Goal: Information Seeking & Learning: Understand process/instructions

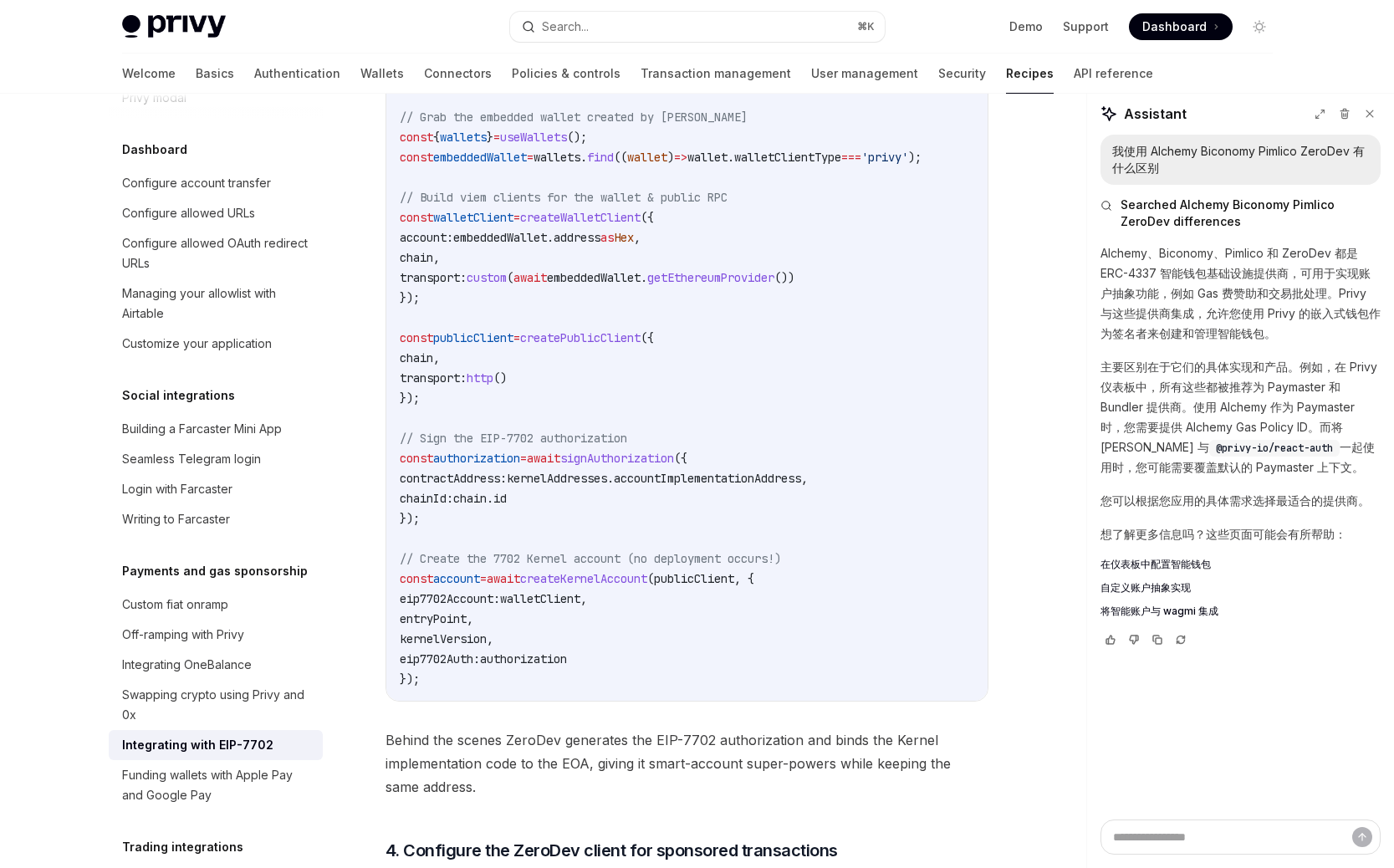
click at [627, 338] on code "import { createZeroDevPaymasterClient , createKernelAccountClient , createKerne…" at bounding box center [700, 227] width 602 height 923
click at [515, 425] on code "import { createZeroDevPaymasterClient , createKernelAccountClient , createKerne…" at bounding box center [700, 227] width 602 height 923
click at [483, 345] on span "publicClient" at bounding box center [473, 337] width 80 height 15
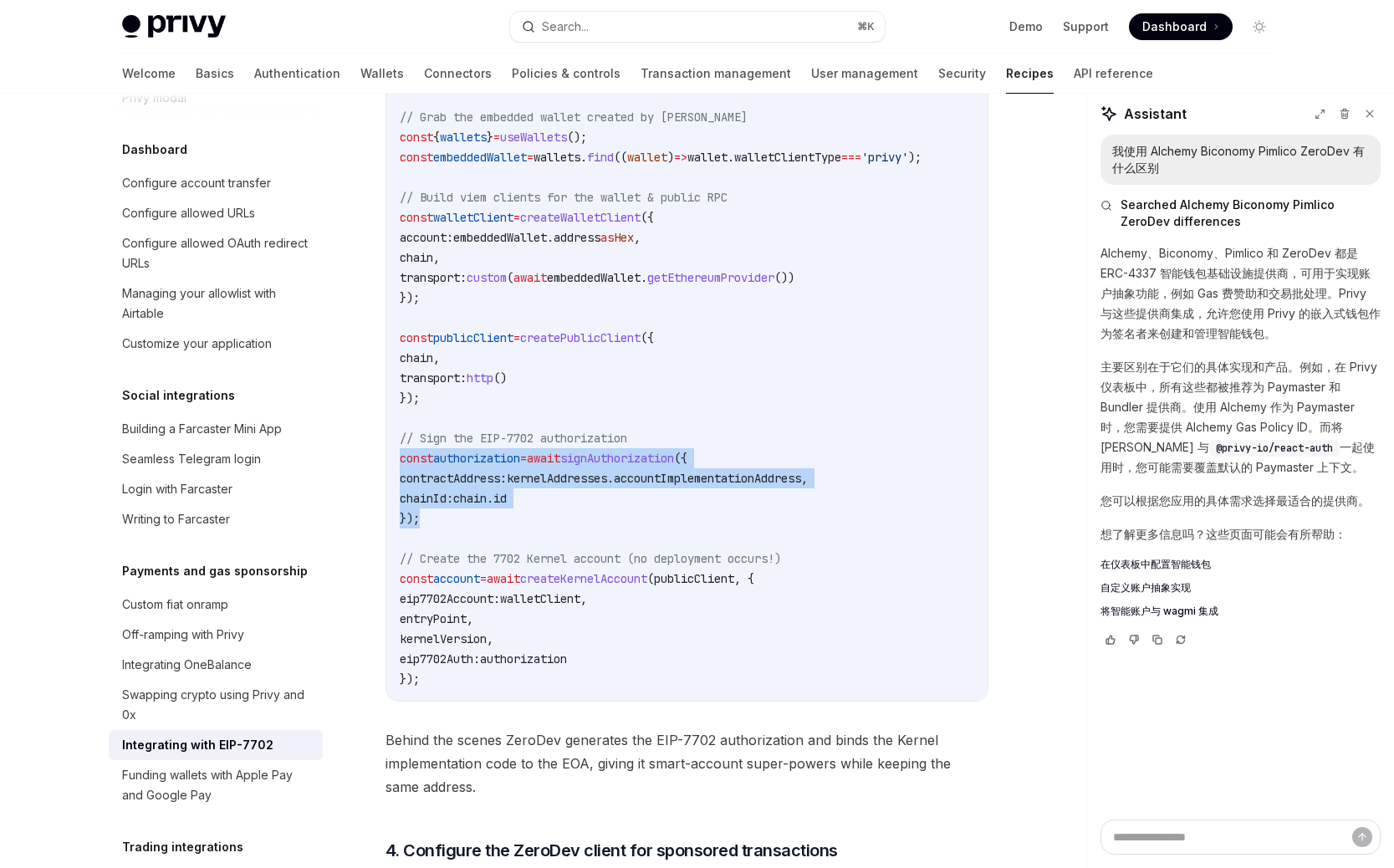
drag, startPoint x: 466, startPoint y: 556, endPoint x: 381, endPoint y: 490, distance: 107.6
copy code "const authorization = await signAuthorization ({ contractAddress: kernelAddress…"
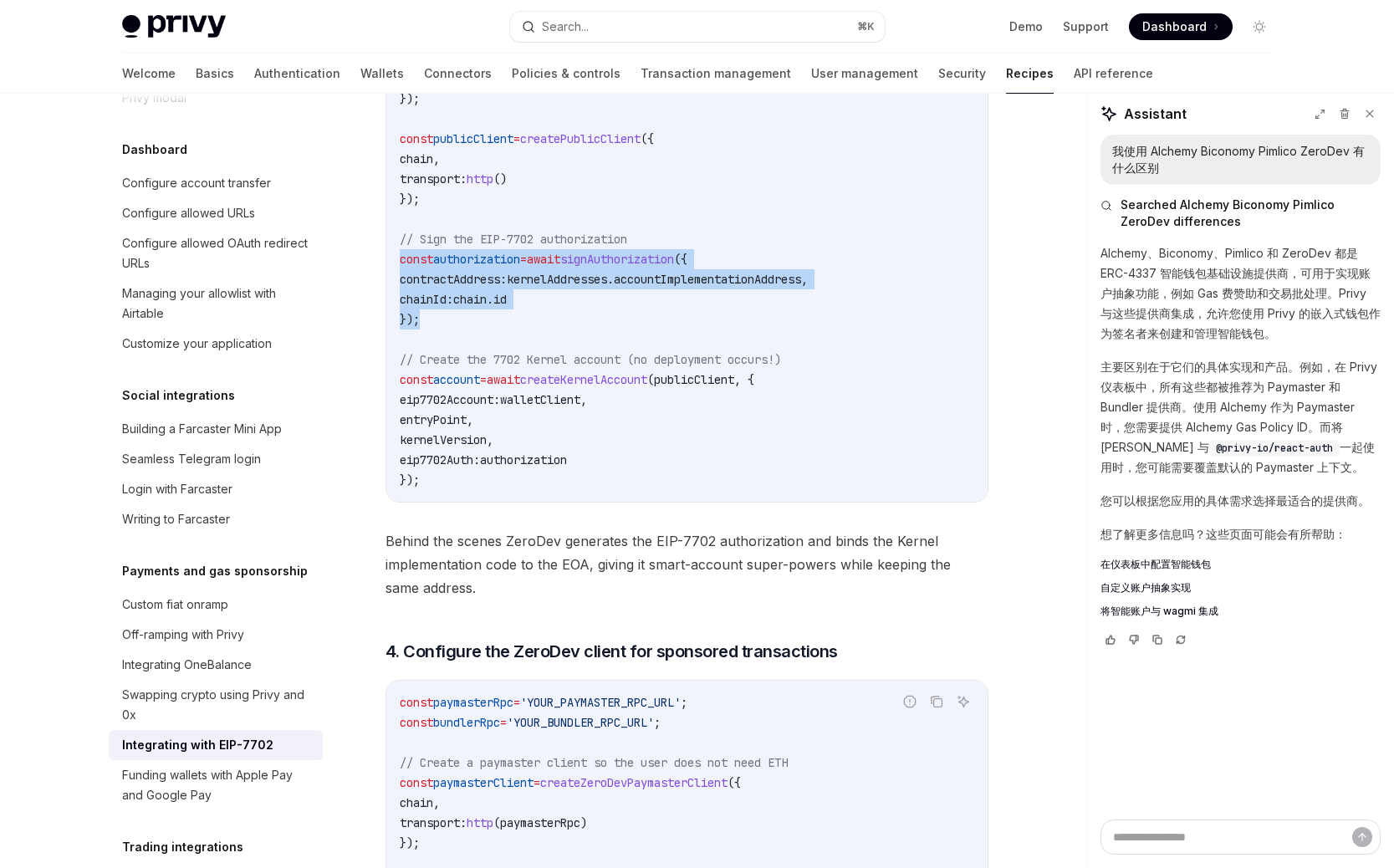
click at [542, 416] on code "import { createZeroDevPaymasterClient , createKernelAccountClient , createKerne…" at bounding box center [700, 29] width 602 height 923
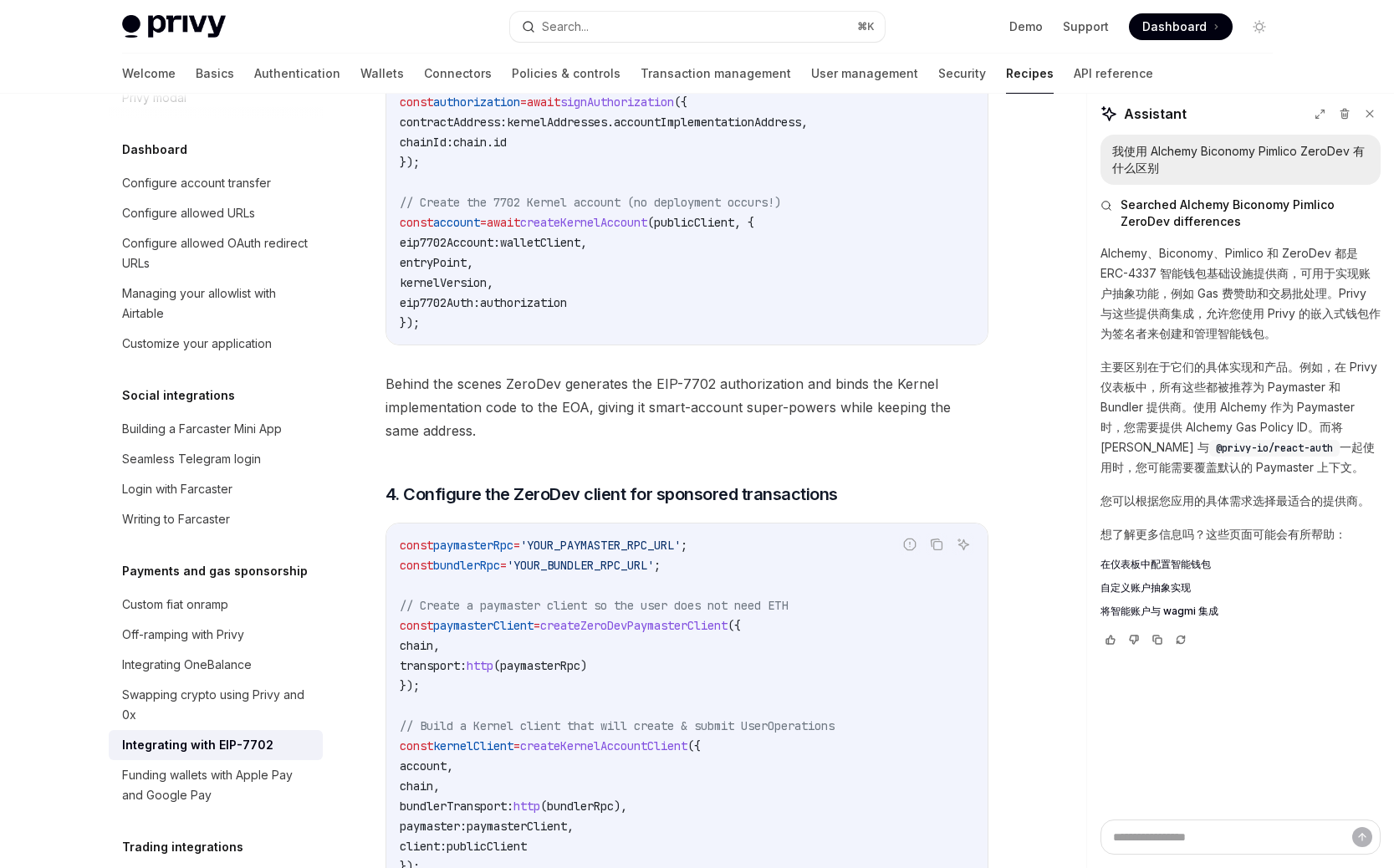
scroll to position [2932, 0]
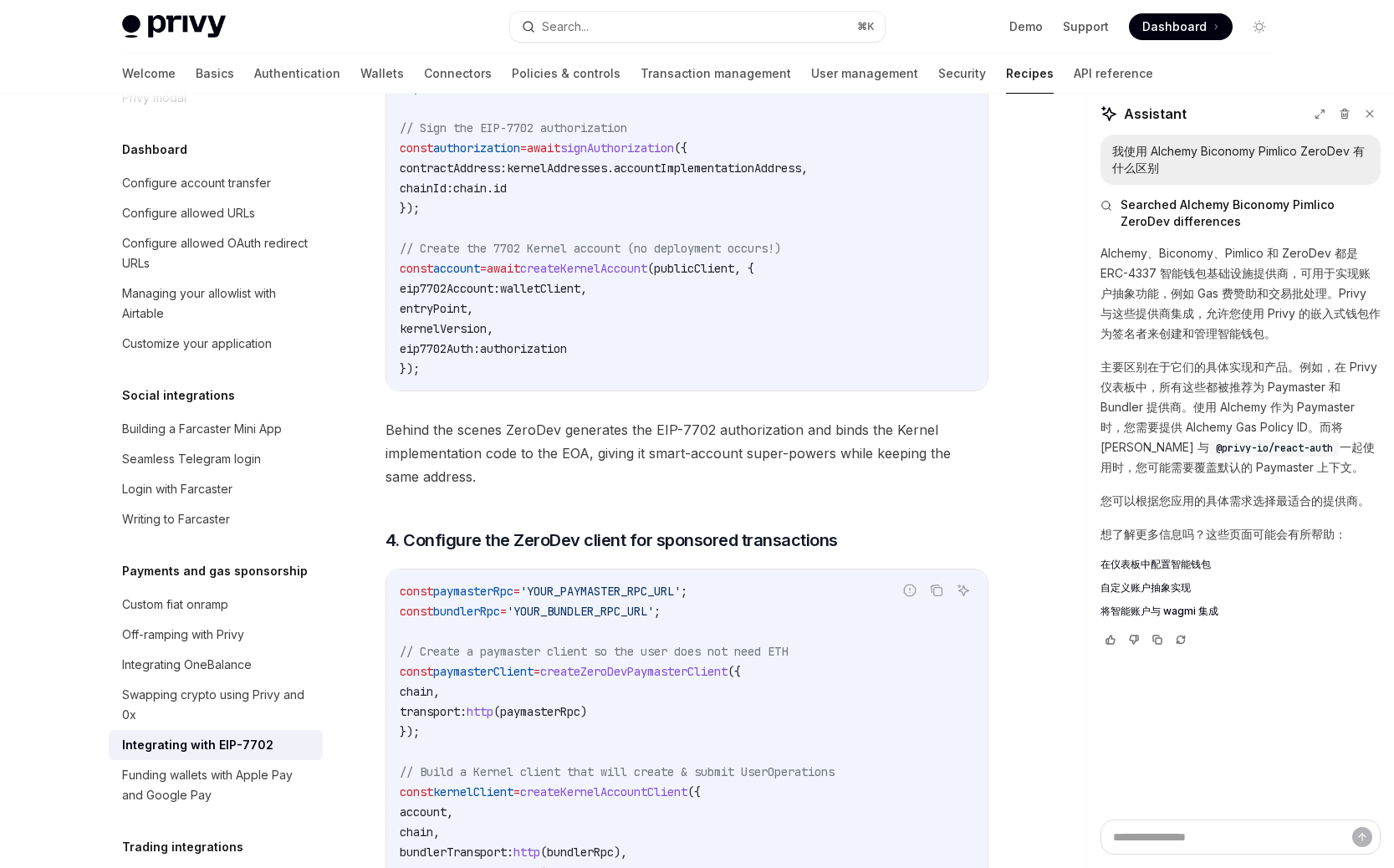
click at [580, 296] on span "walletClient" at bounding box center [540, 288] width 80 height 15
click at [464, 276] on span "account" at bounding box center [456, 268] width 46 height 15
click at [469, 135] on span "// Sign the EIP-7702 authorization" at bounding box center [513, 128] width 227 height 15
click at [474, 155] on span "authorization" at bounding box center [477, 147] width 87 height 15
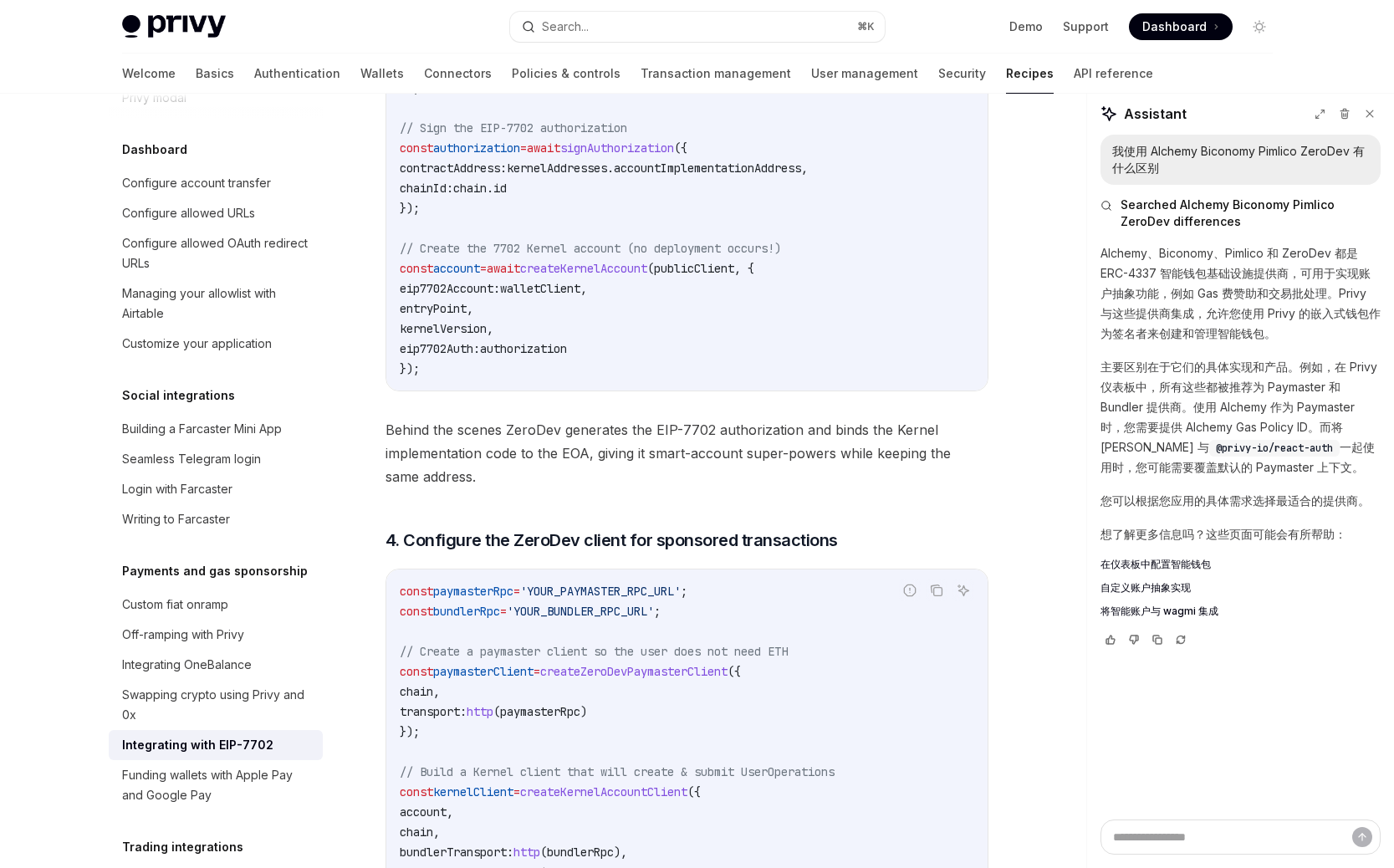
click at [474, 155] on span "authorization" at bounding box center [477, 147] width 87 height 15
copy span "authorization"
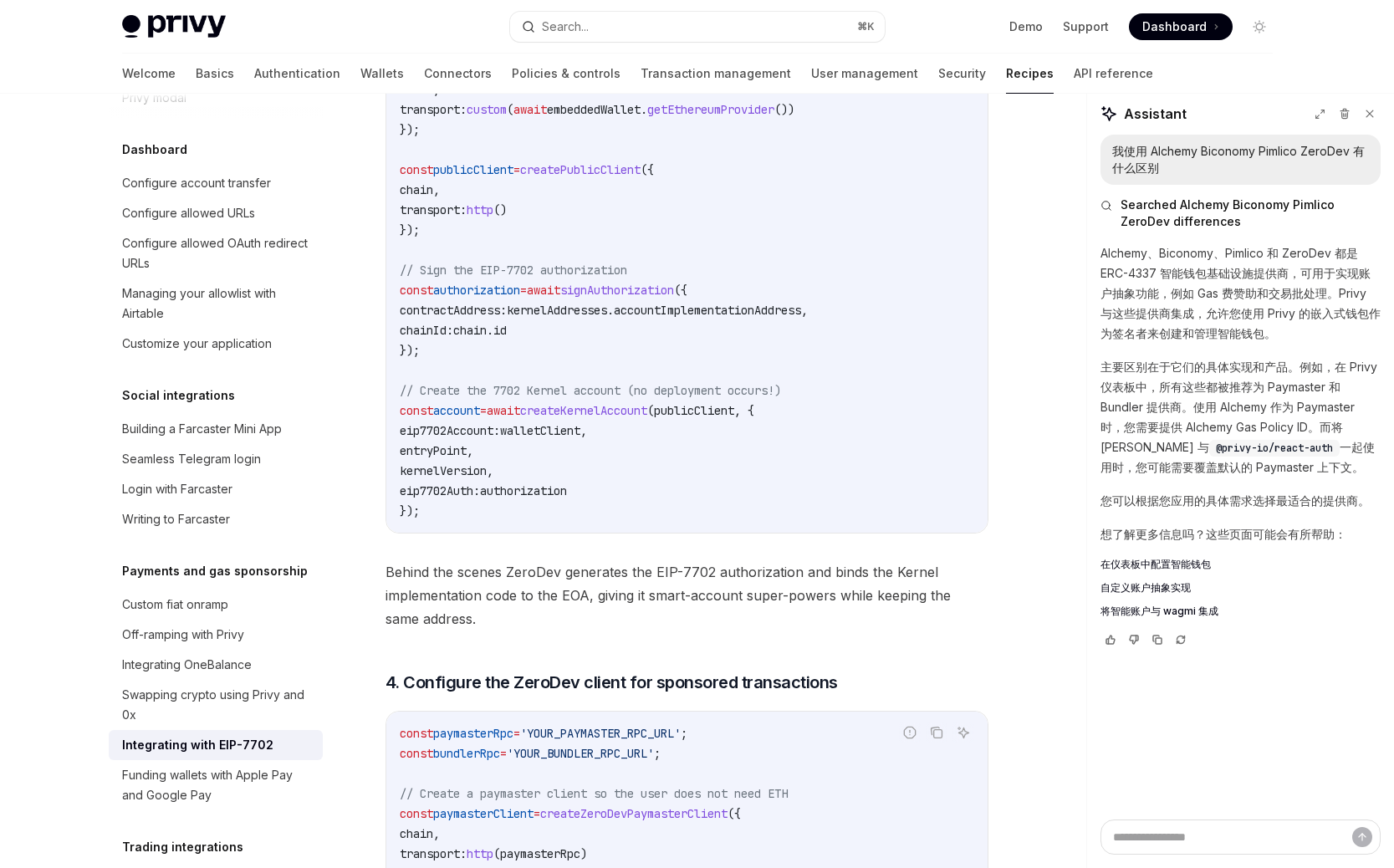
scroll to position [2727, 0]
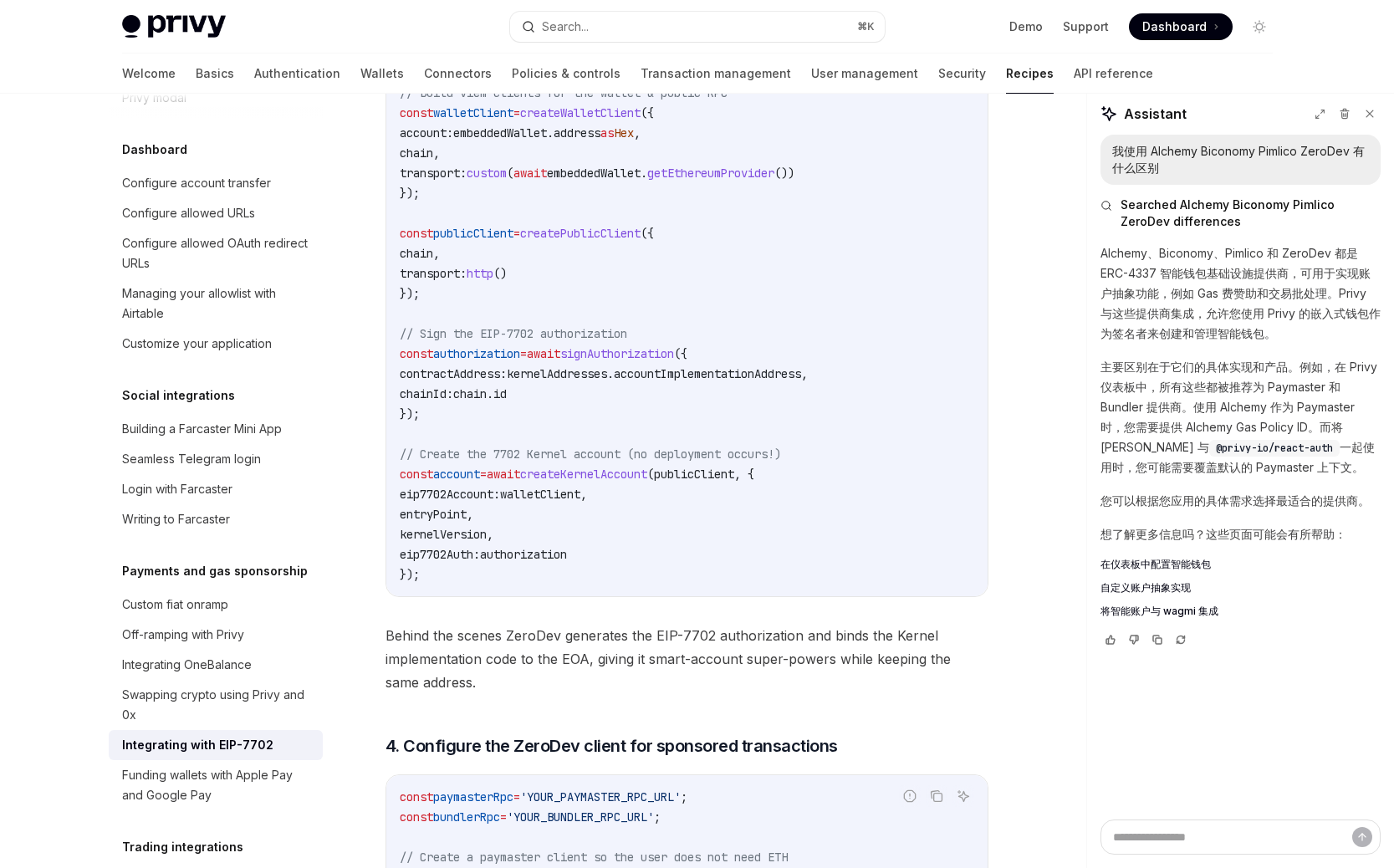
click at [479, 442] on code "import { createZeroDevPaymasterClient , createKernelAccountClient , createKerne…" at bounding box center [700, 123] width 602 height 923
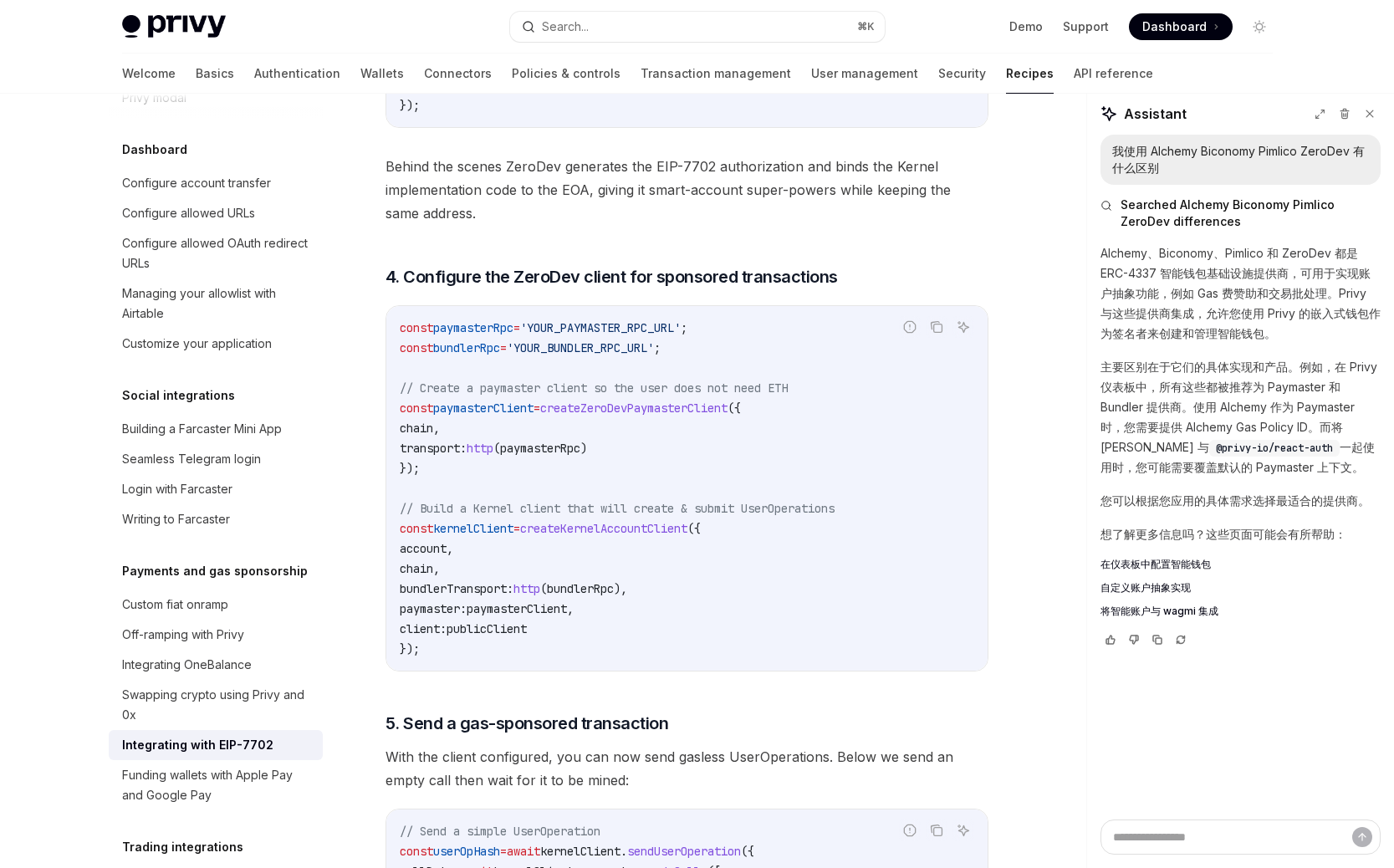
scroll to position [3206, 0]
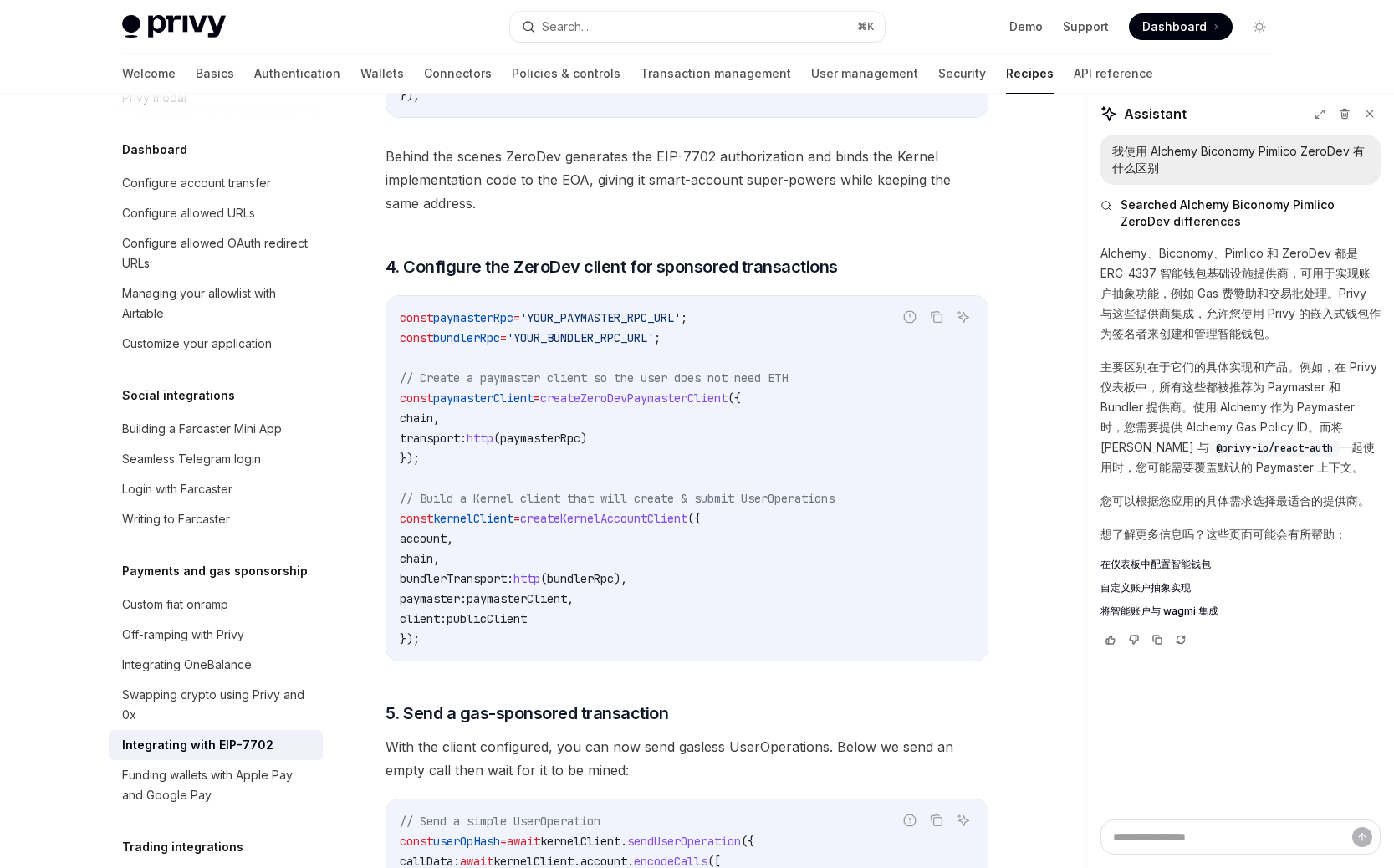
click at [500, 345] on span "bundlerRpc" at bounding box center [467, 337] width 67 height 15
click at [486, 325] on span "paymasterRpc" at bounding box center [473, 317] width 80 height 15
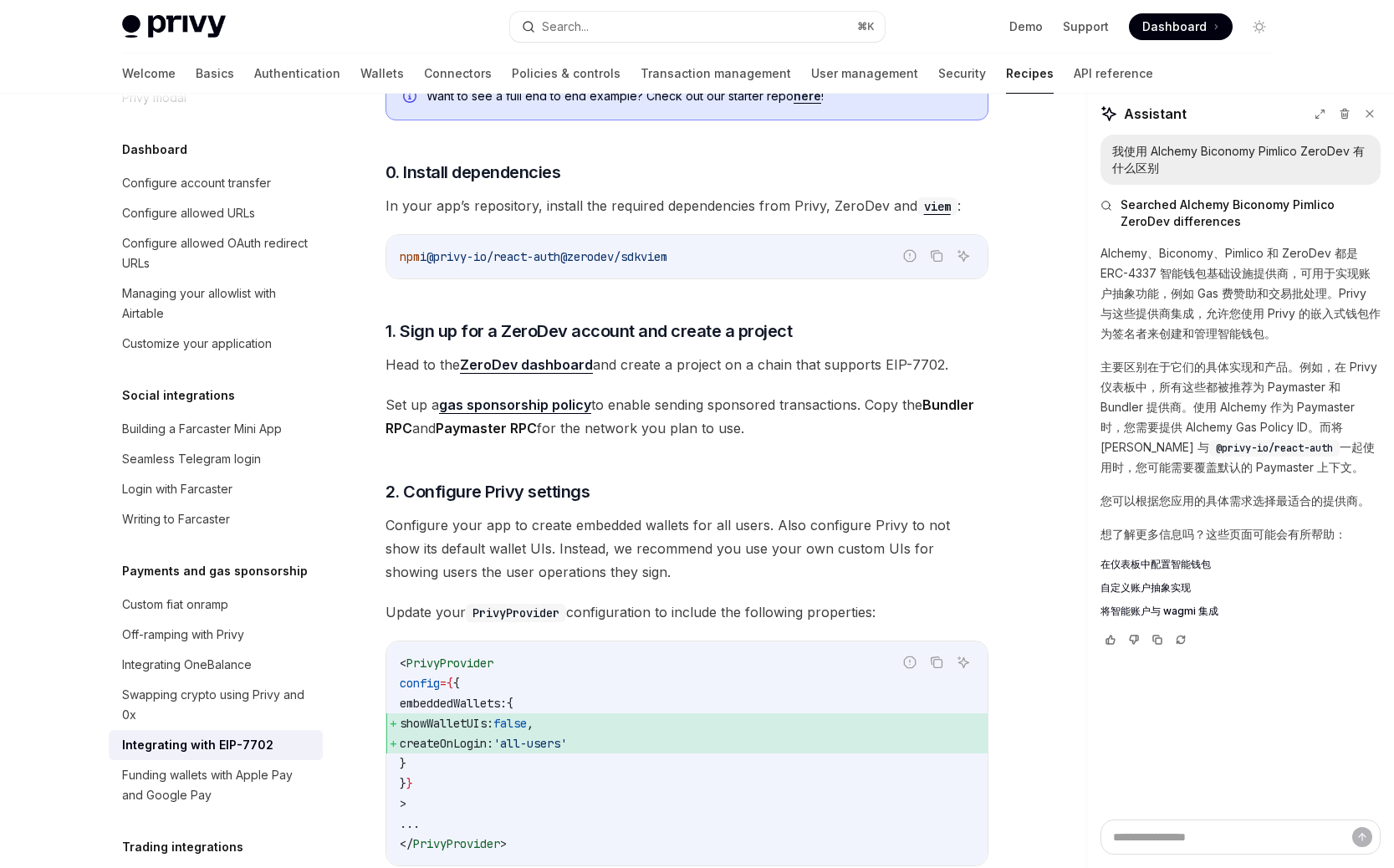
scroll to position [3146, 0]
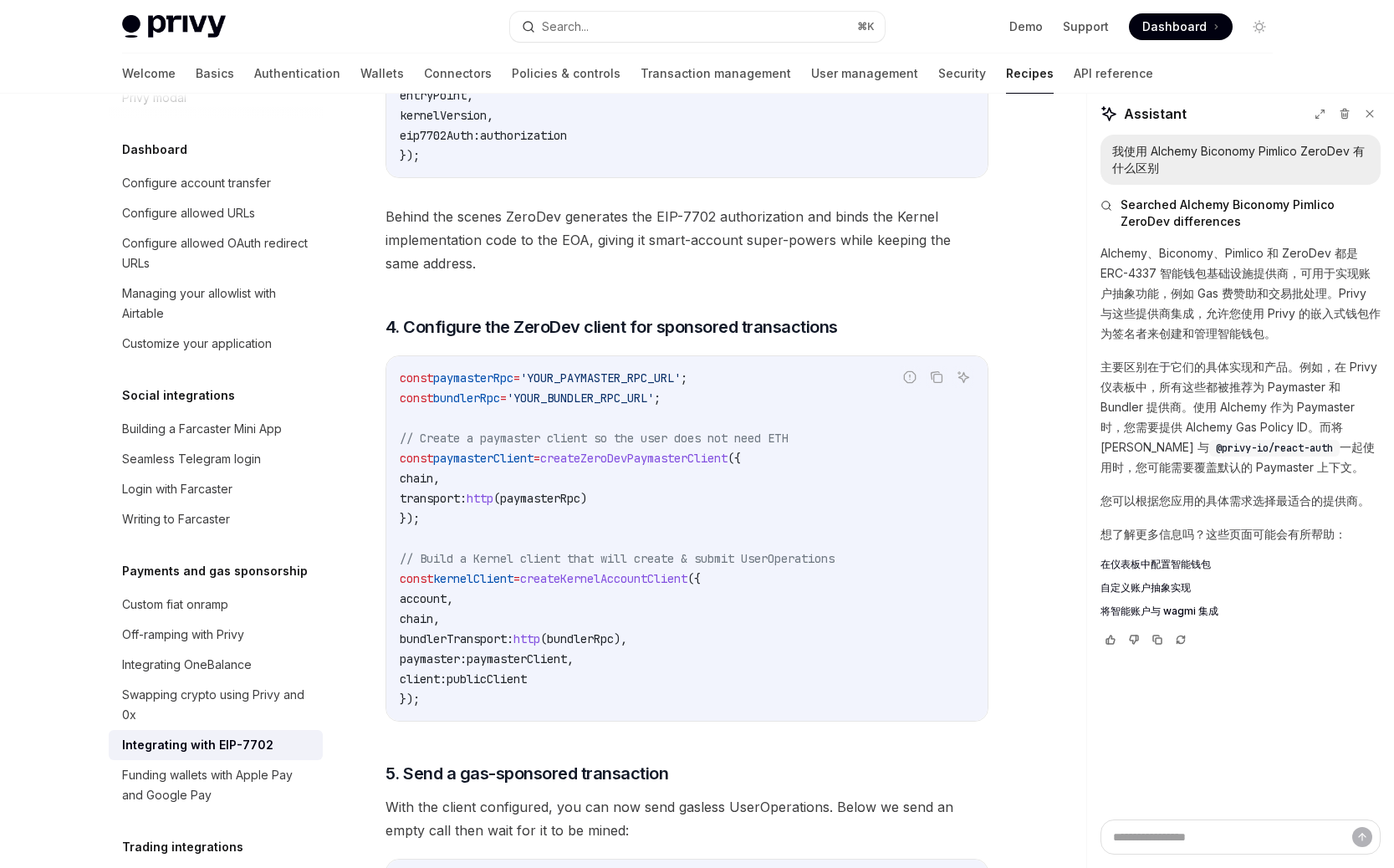
click at [576, 405] on span "'YOUR_BUNDLER_RPC_URL'" at bounding box center [580, 397] width 147 height 15
click at [517, 143] on span "authorization" at bounding box center [523, 134] width 87 height 15
click at [568, 25] on div "Search..." at bounding box center [565, 27] width 46 height 20
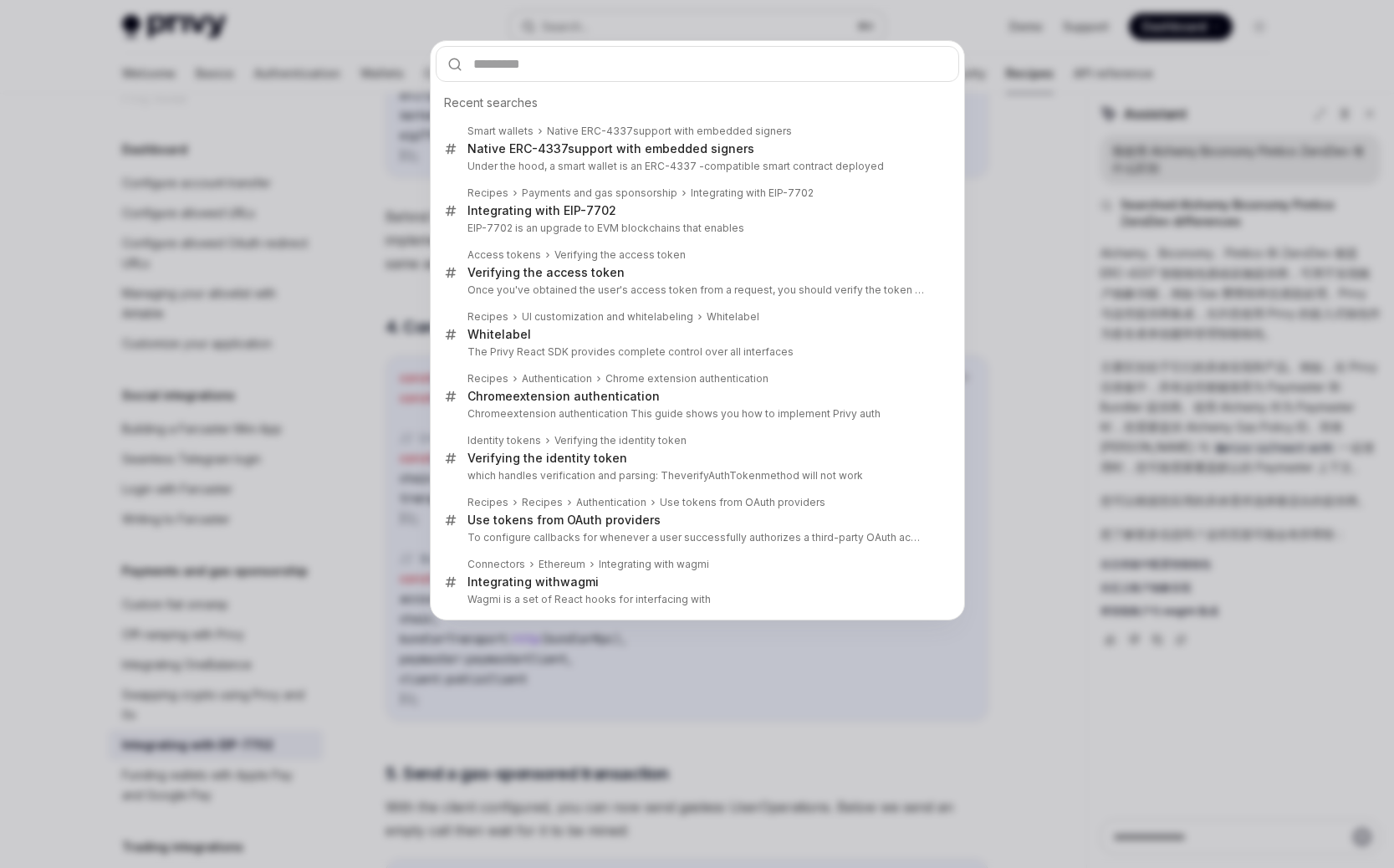
type input "**********"
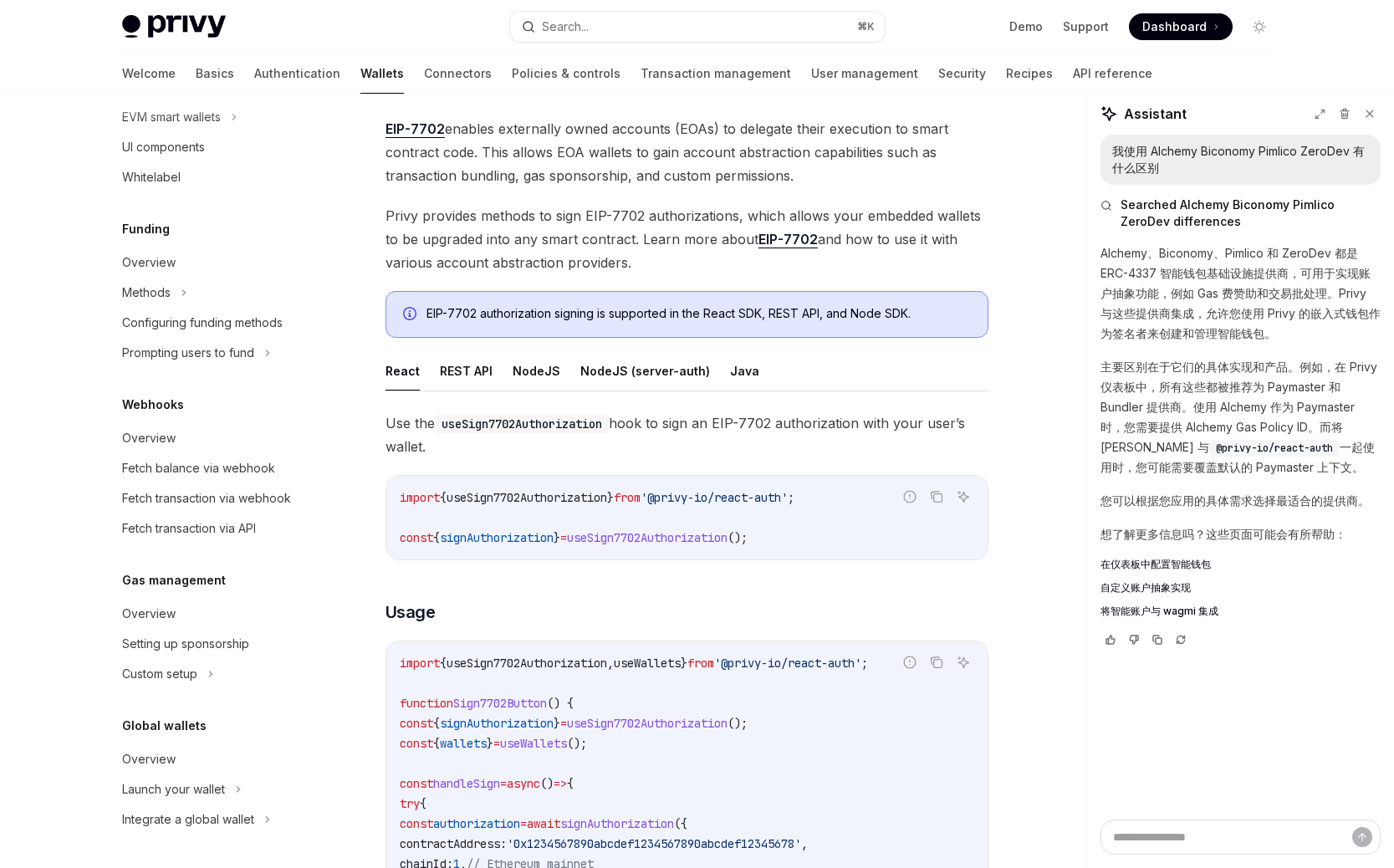
scroll to position [265, 0]
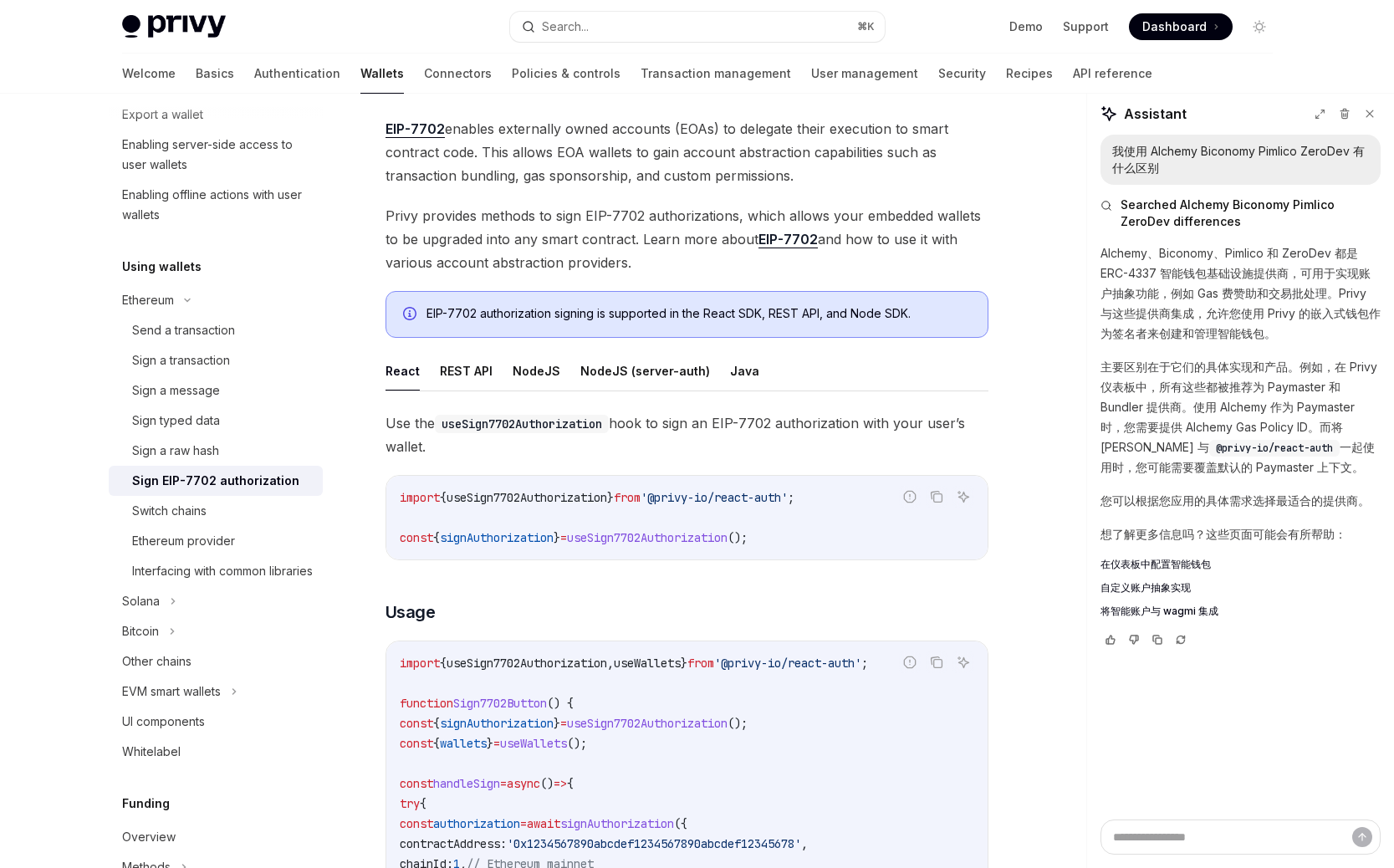
click at [556, 433] on span "Use the useSign7702Authorization hook to sign an EIP-7702 authorization with yo…" at bounding box center [687, 434] width 603 height 46
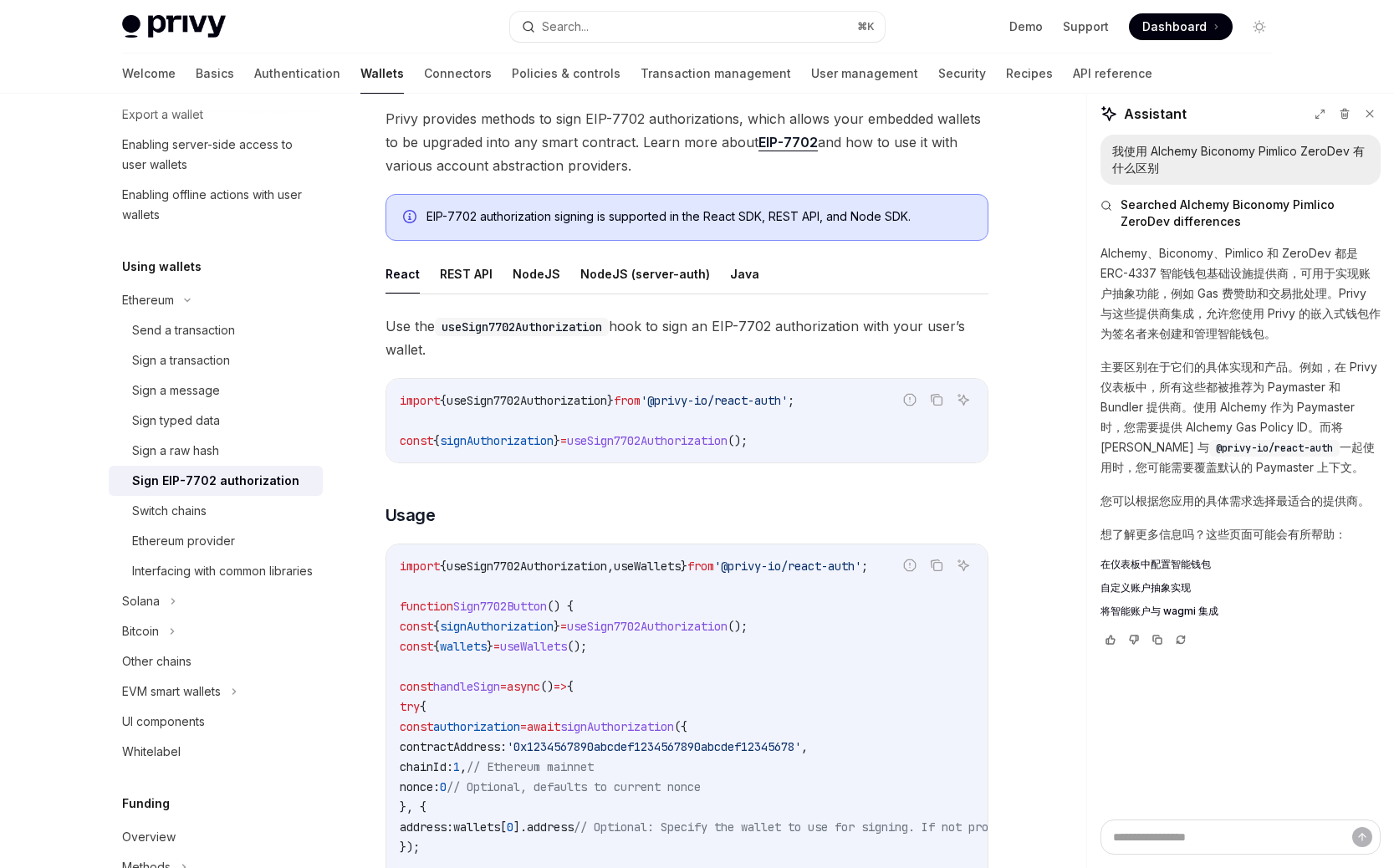
scroll to position [246, 0]
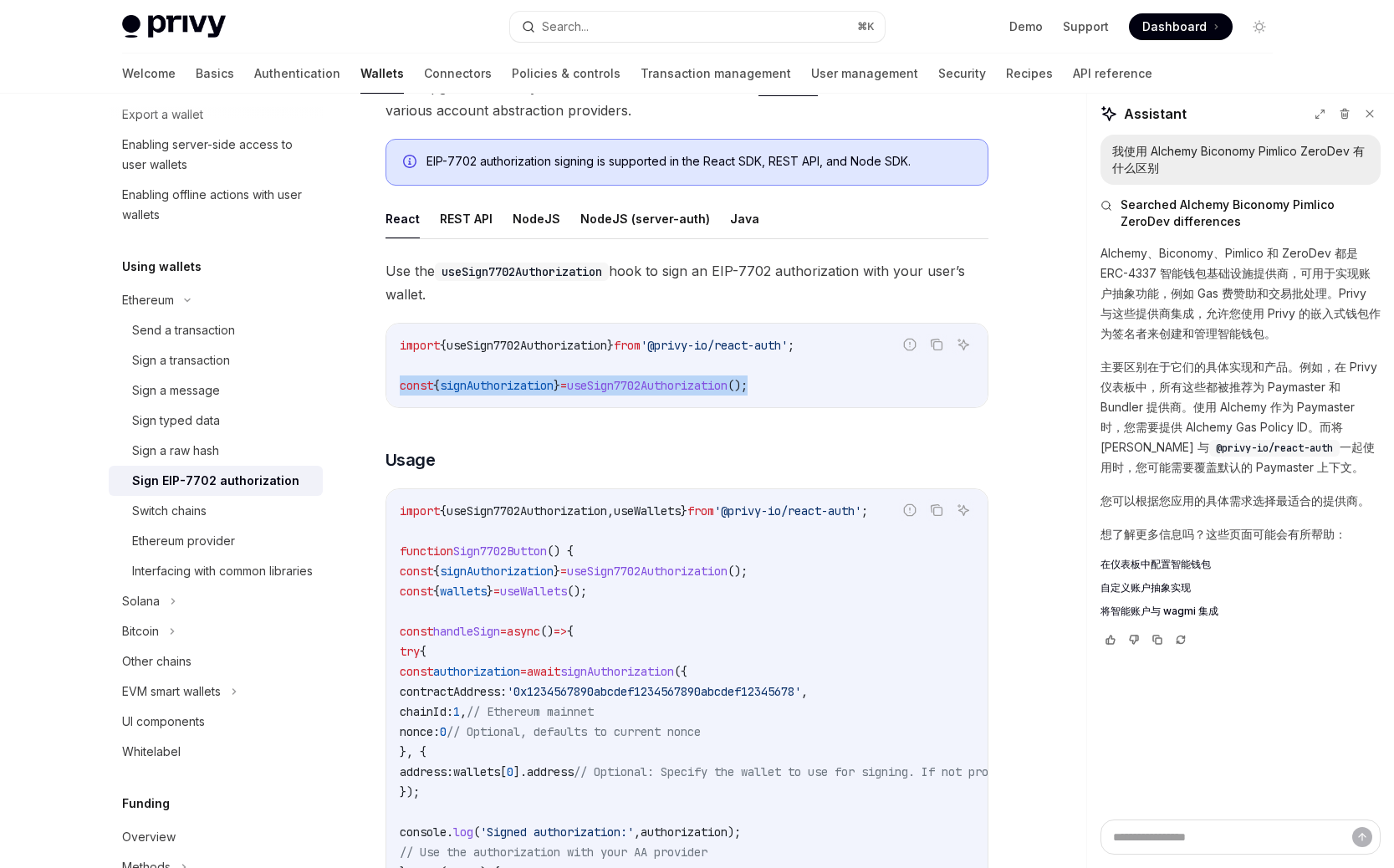
drag, startPoint x: 800, startPoint y: 387, endPoint x: 373, endPoint y: 387, distance: 427.0
copy span "const { signAuthorization } = useSign7702Authorization ();"
click at [747, 392] on span "();" at bounding box center [738, 385] width 20 height 15
click at [712, 357] on code "import { useSign7702Authorization } from '@privy-io/react-auth' ; const { signA…" at bounding box center [686, 365] width 574 height 60
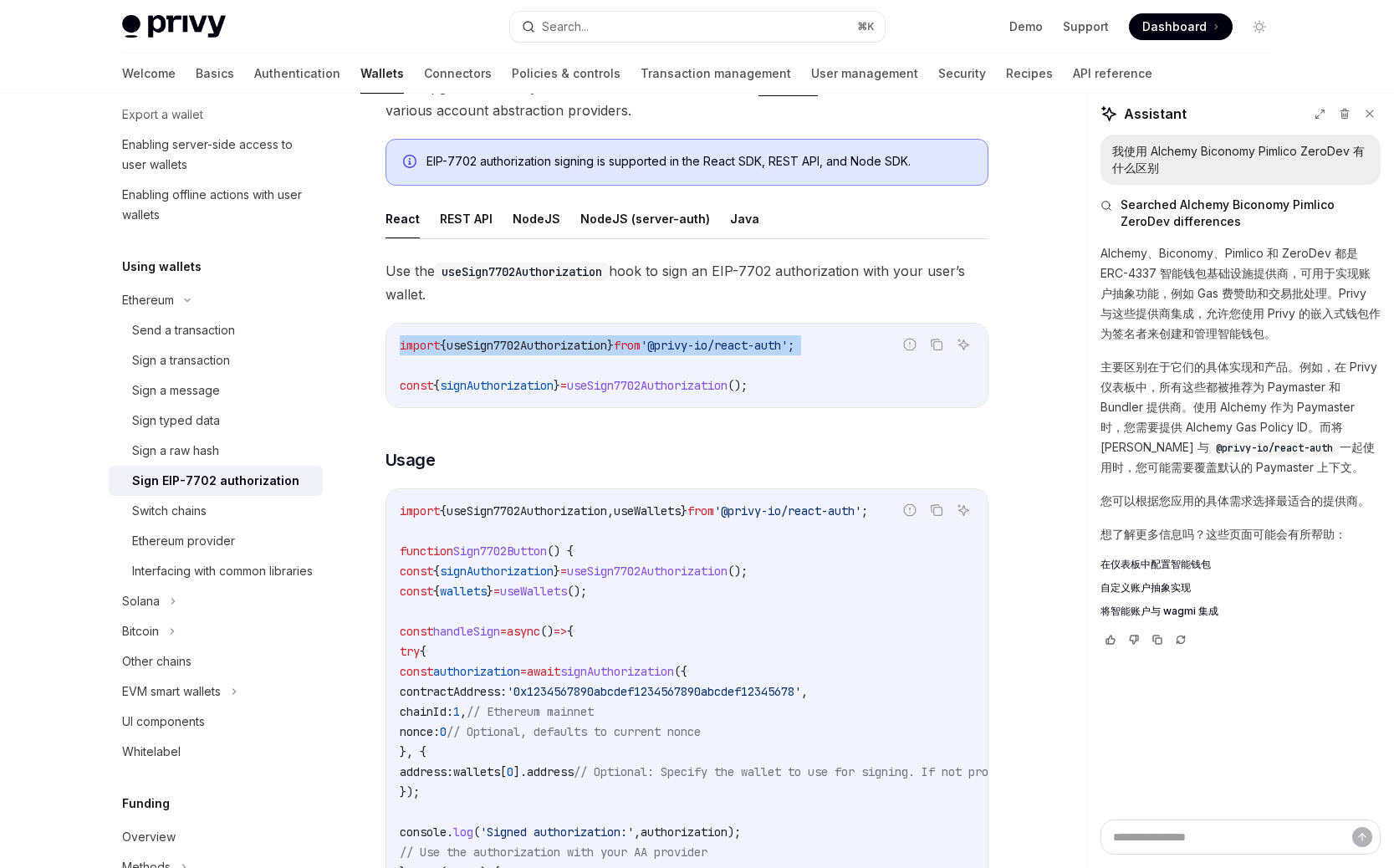
drag, startPoint x: 755, startPoint y: 364, endPoint x: 376, endPoint y: 335, distance: 380.1
click at [679, 368] on code "import { useSign7702Authorization } from '@privy-io/react-auth' ; const { signA…" at bounding box center [686, 365] width 574 height 60
drag, startPoint x: 676, startPoint y: 345, endPoint x: 832, endPoint y: 344, distance: 156.0
click at [794, 344] on span "import { useSign7702Authorization } from '@privy-io/react-auth' ;" at bounding box center [596, 345] width 394 height 15
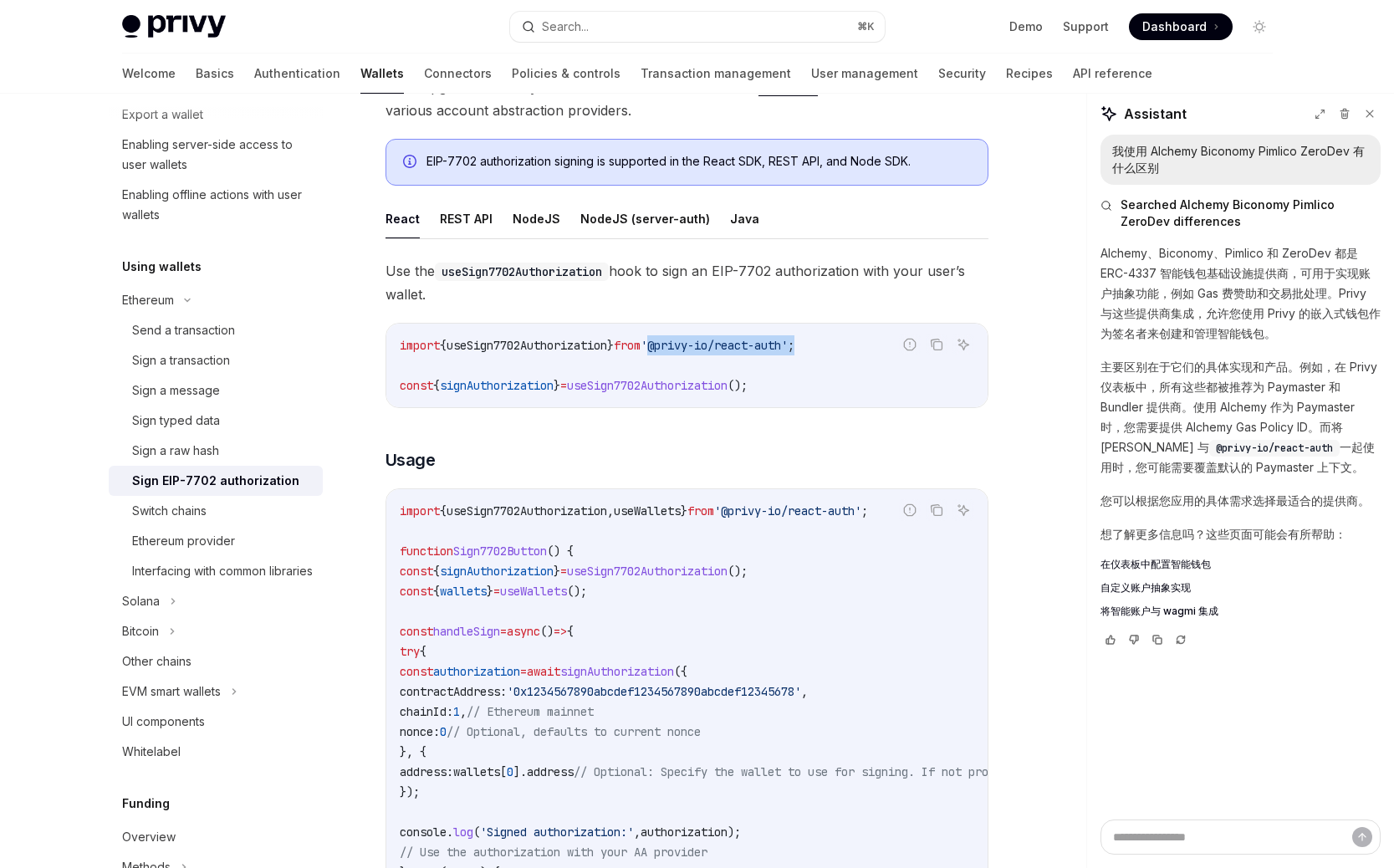
copy span "'@privy-io/react-auth' ;"
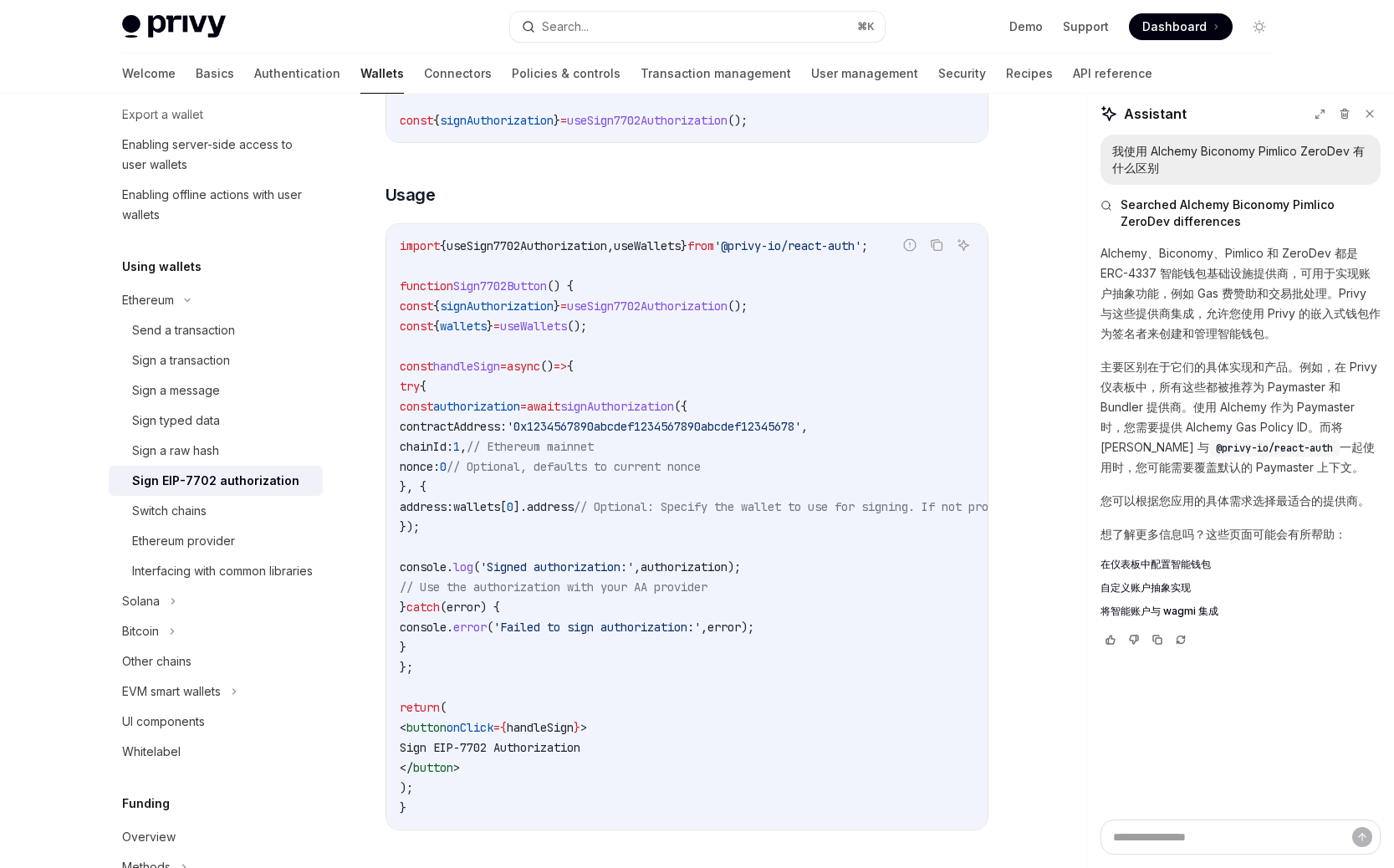
scroll to position [512, 0]
click at [453, 439] on span "chainId:" at bounding box center [426, 445] width 53 height 15
click at [440, 459] on span "nonce:" at bounding box center [419, 465] width 41 height 15
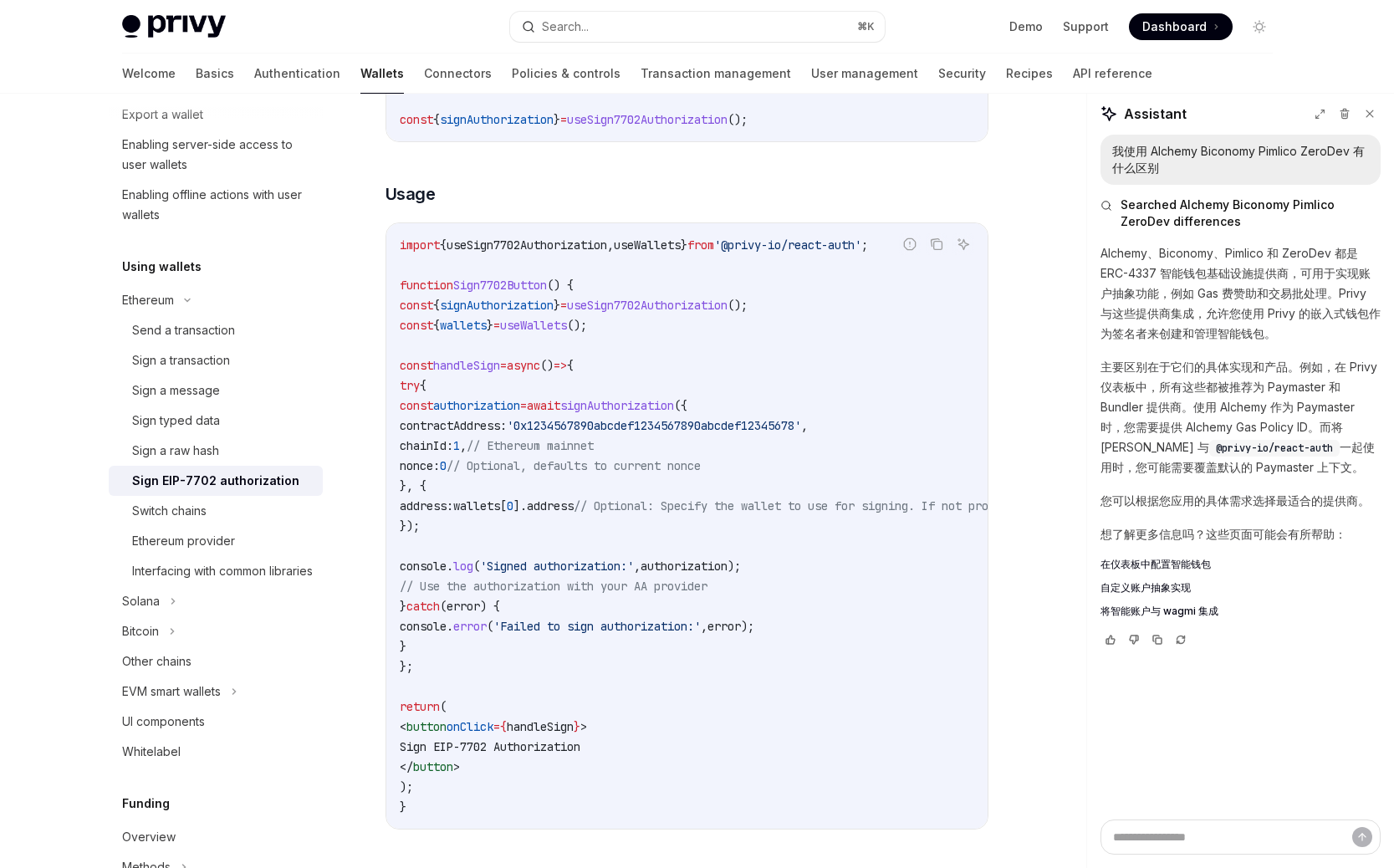
drag, startPoint x: 501, startPoint y: 467, endPoint x: 566, endPoint y: 466, distance: 65.0
click at [566, 466] on span "nonce: 0 // Optional, defaults to current nonce" at bounding box center [550, 465] width 301 height 15
copy span "nonce: 0"
click at [507, 425] on span "contractAddress:" at bounding box center [453, 425] width 107 height 15
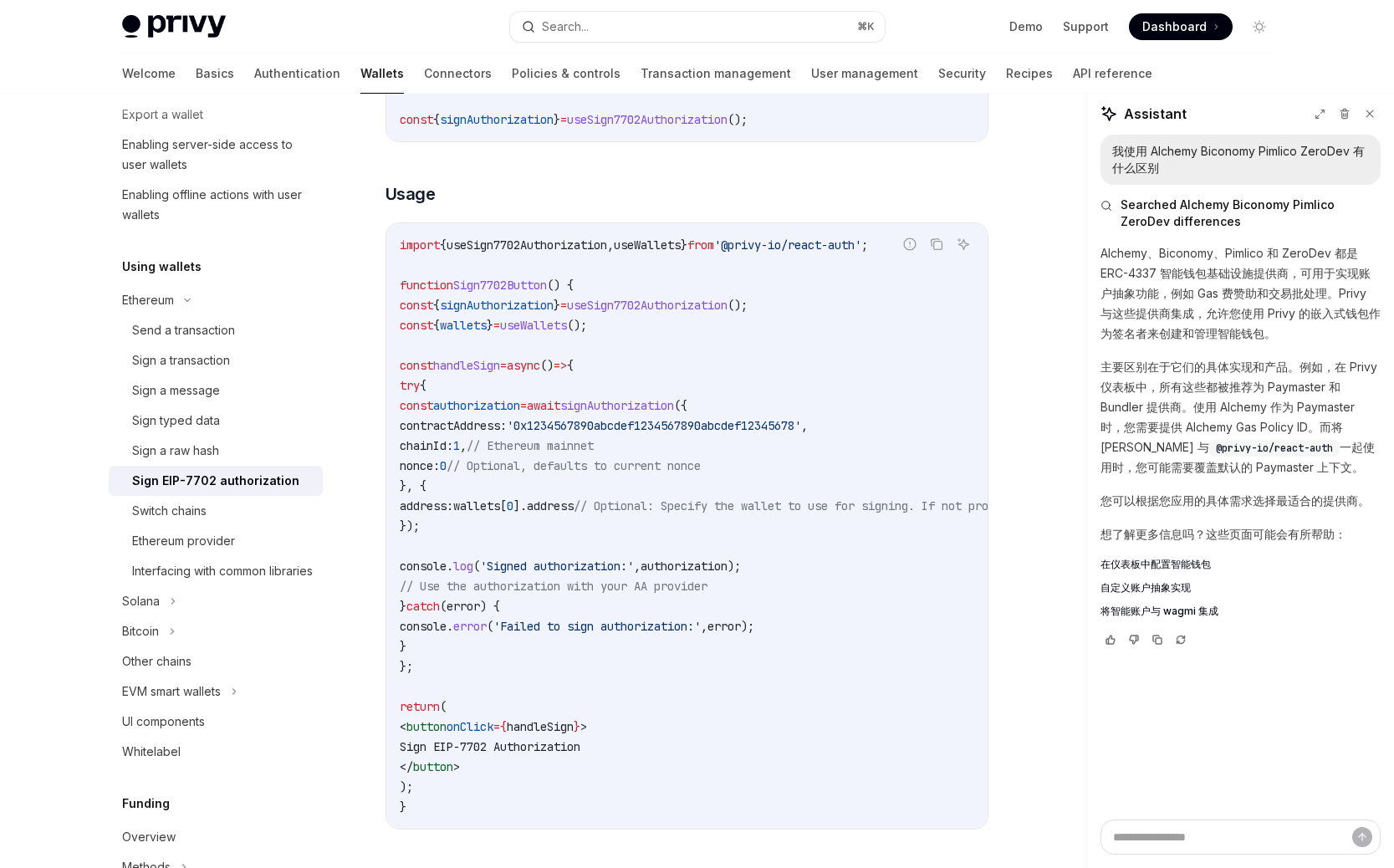
copy span "contractAddress"
click at [453, 451] on span "chainId:" at bounding box center [426, 445] width 53 height 15
copy span "chainId"
click at [715, 358] on code "import { useSign7702Authorization , useWallets } from '@privy-io/react-auth' ; …" at bounding box center [837, 526] width 876 height 582
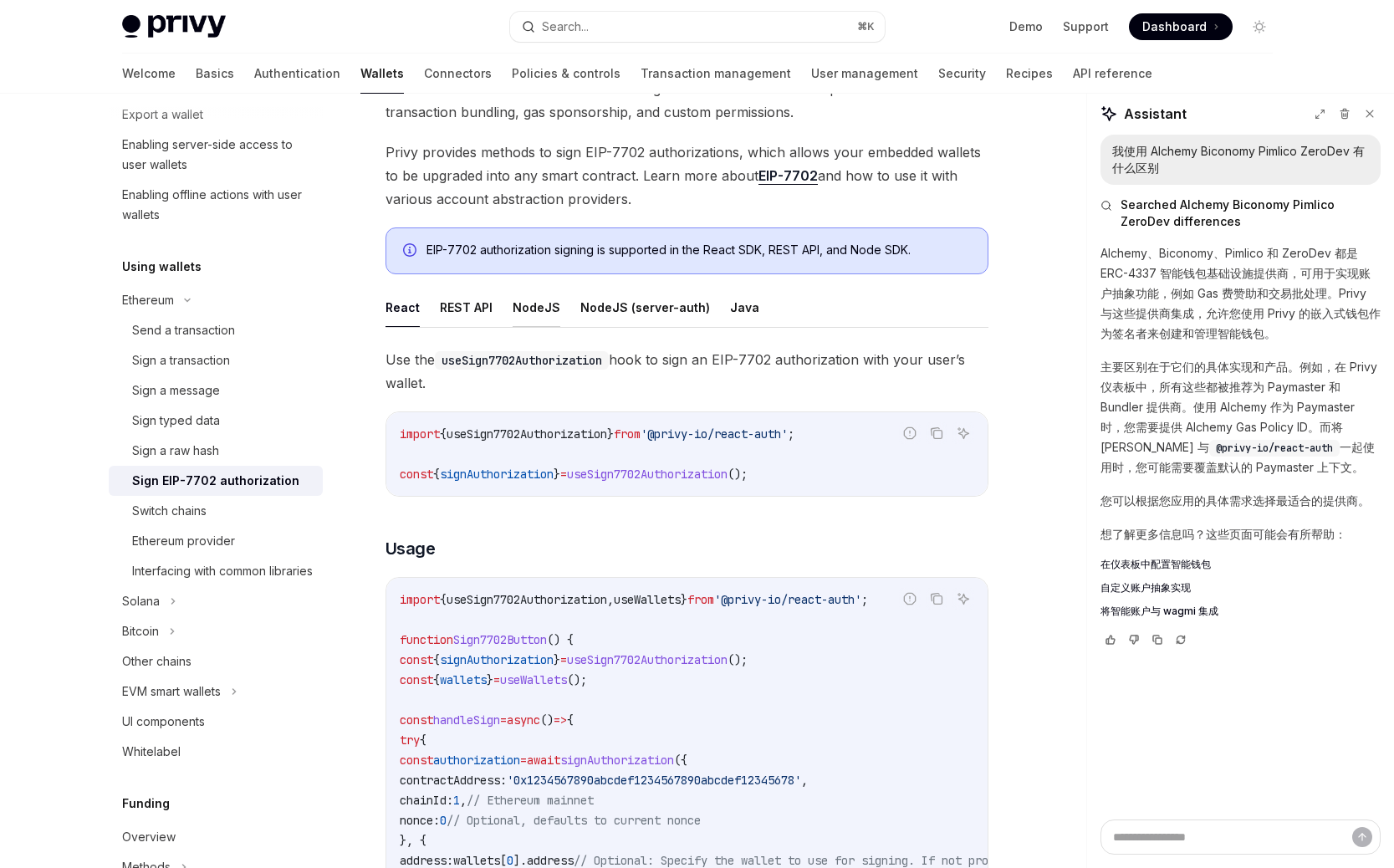
scroll to position [188, 0]
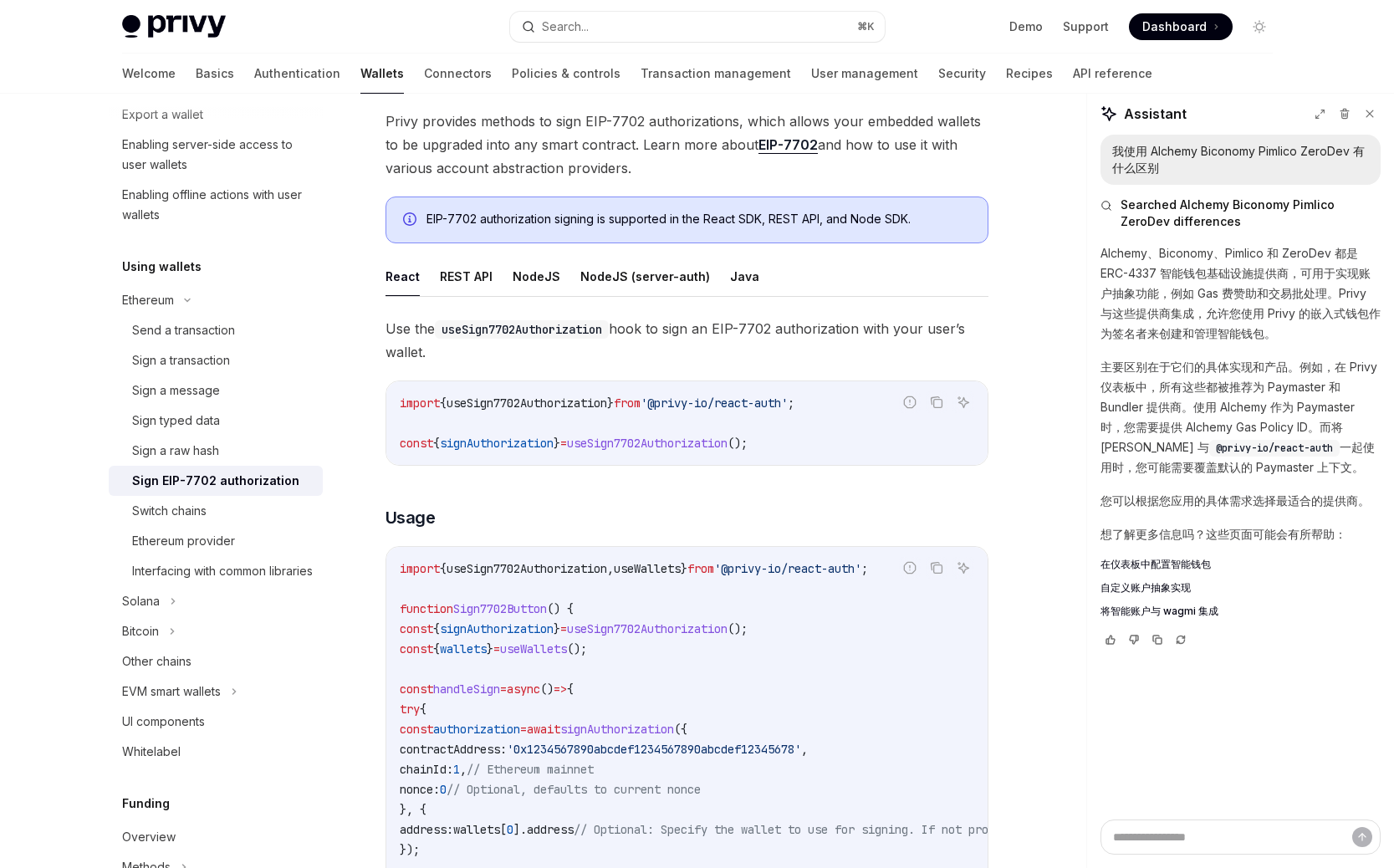
click at [507, 401] on span "useSign7702Authorization" at bounding box center [527, 402] width 160 height 15
click at [541, 287] on button "NodeJS" at bounding box center [536, 277] width 47 height 40
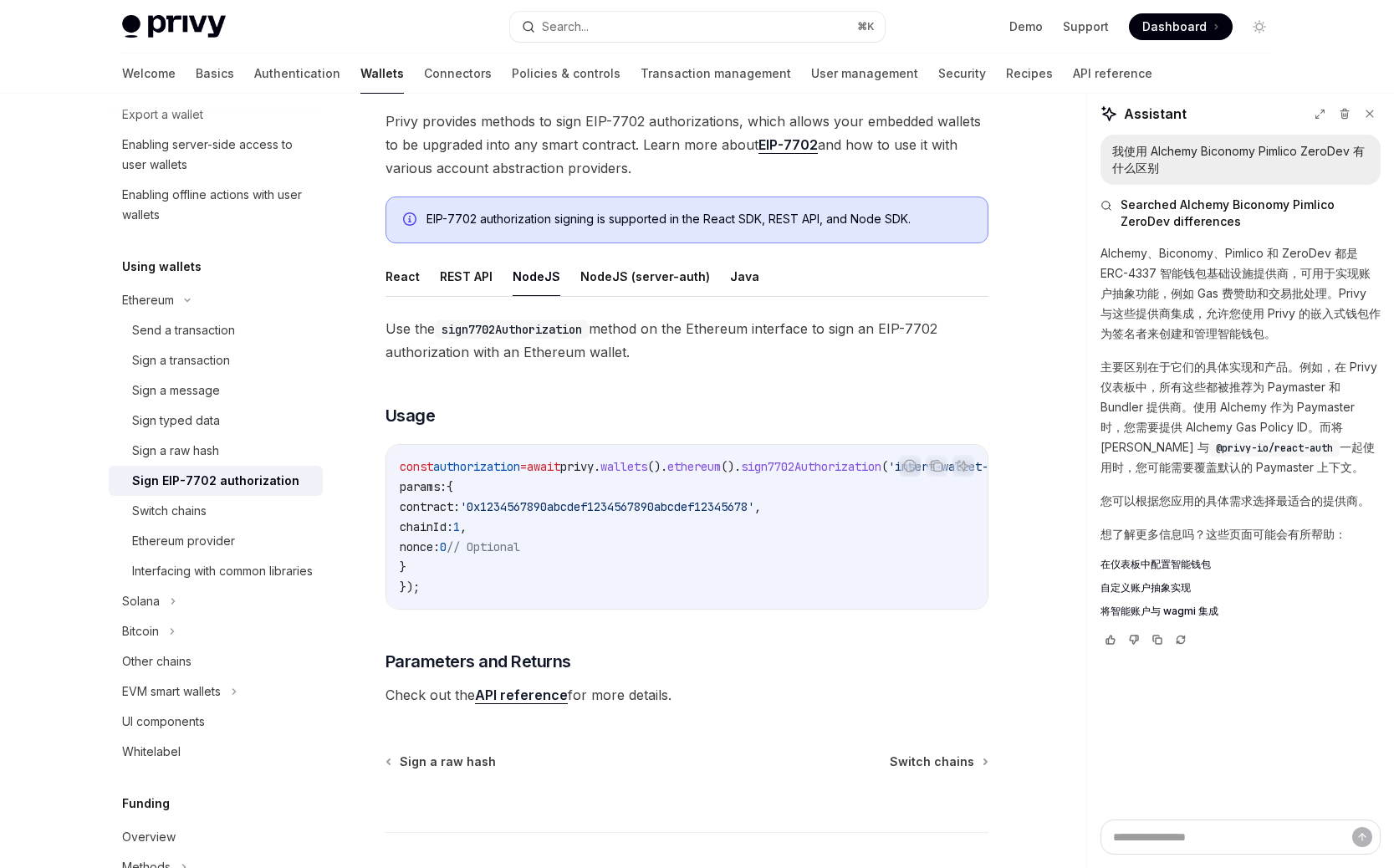
click at [570, 555] on code "const authorization = await privy . wallets (). ethereum (). sign7702Authorizat…" at bounding box center [734, 527] width 669 height 140
click at [594, 513] on span "'0x1234567890abcdef1234567890abcdef12345678'" at bounding box center [526, 506] width 295 height 15
click at [653, 286] on button "NodeJS (server-auth)" at bounding box center [645, 277] width 130 height 40
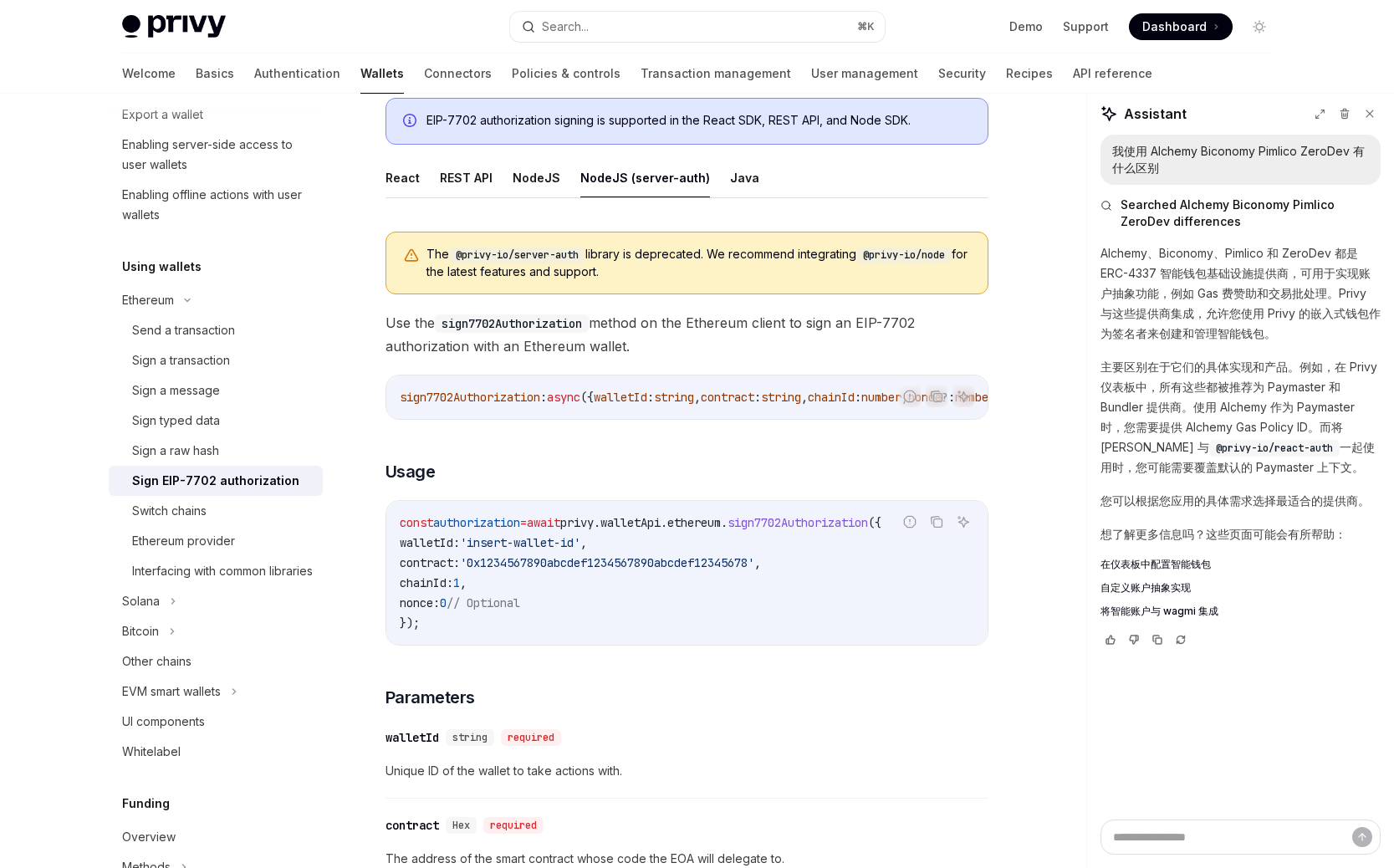
scroll to position [304, 0]
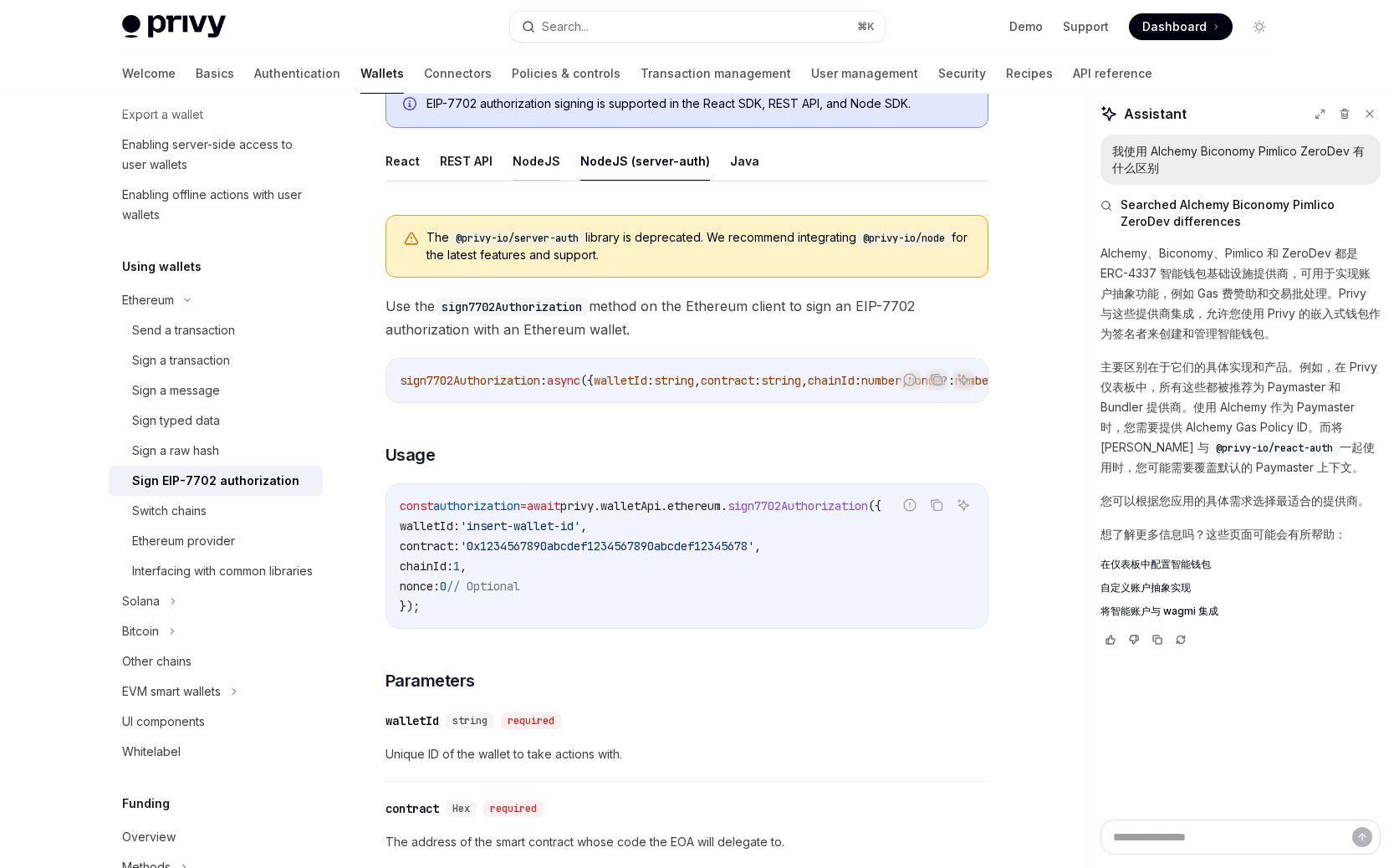
click at [524, 153] on button "NodeJS" at bounding box center [536, 161] width 47 height 40
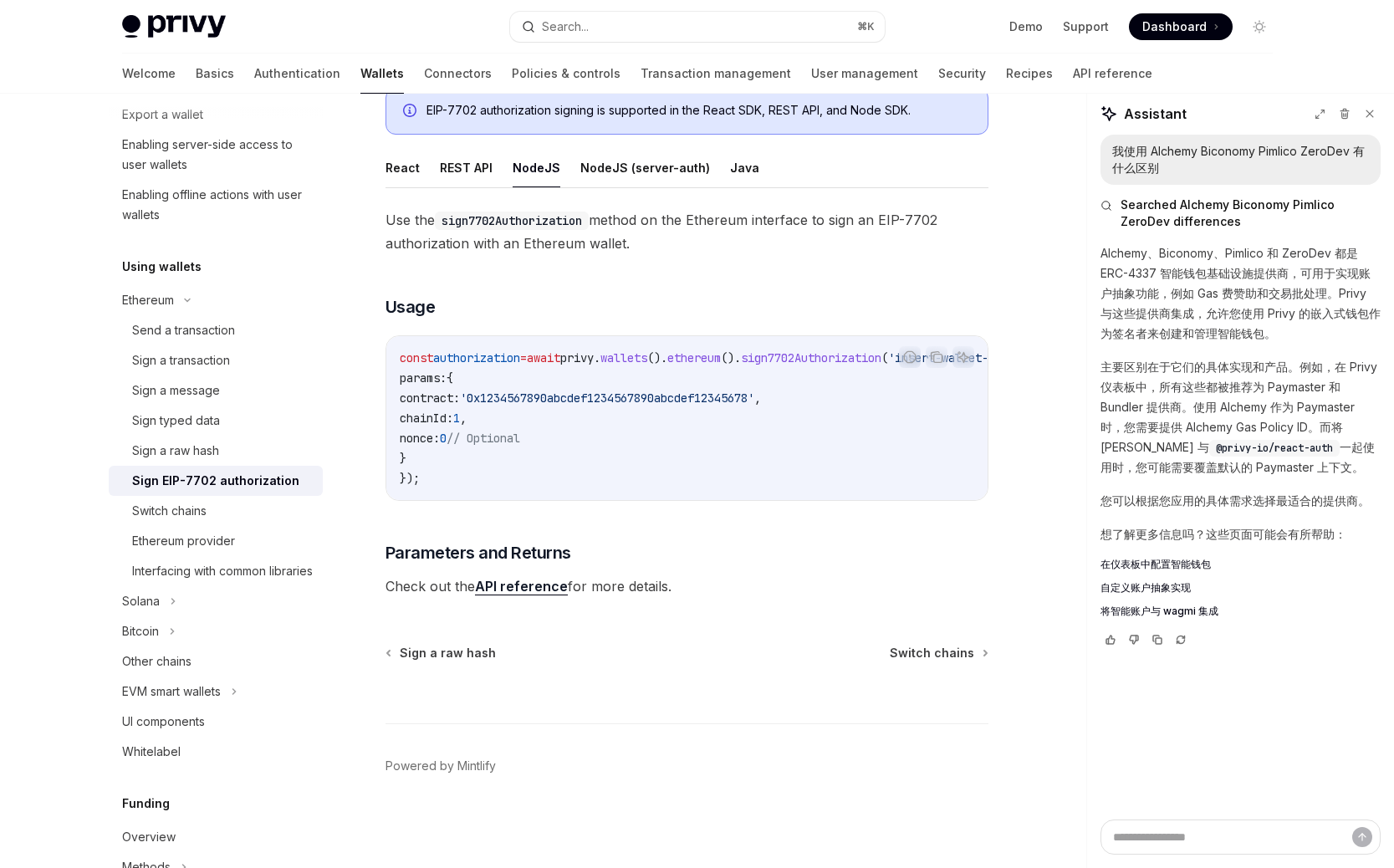
click at [721, 350] on span "ethereum" at bounding box center [694, 357] width 53 height 15
copy span "ethereum"
click at [792, 377] on code "const authorization = await privy . wallets (). ethereum (). sign7702Authorizat…" at bounding box center [734, 418] width 669 height 140
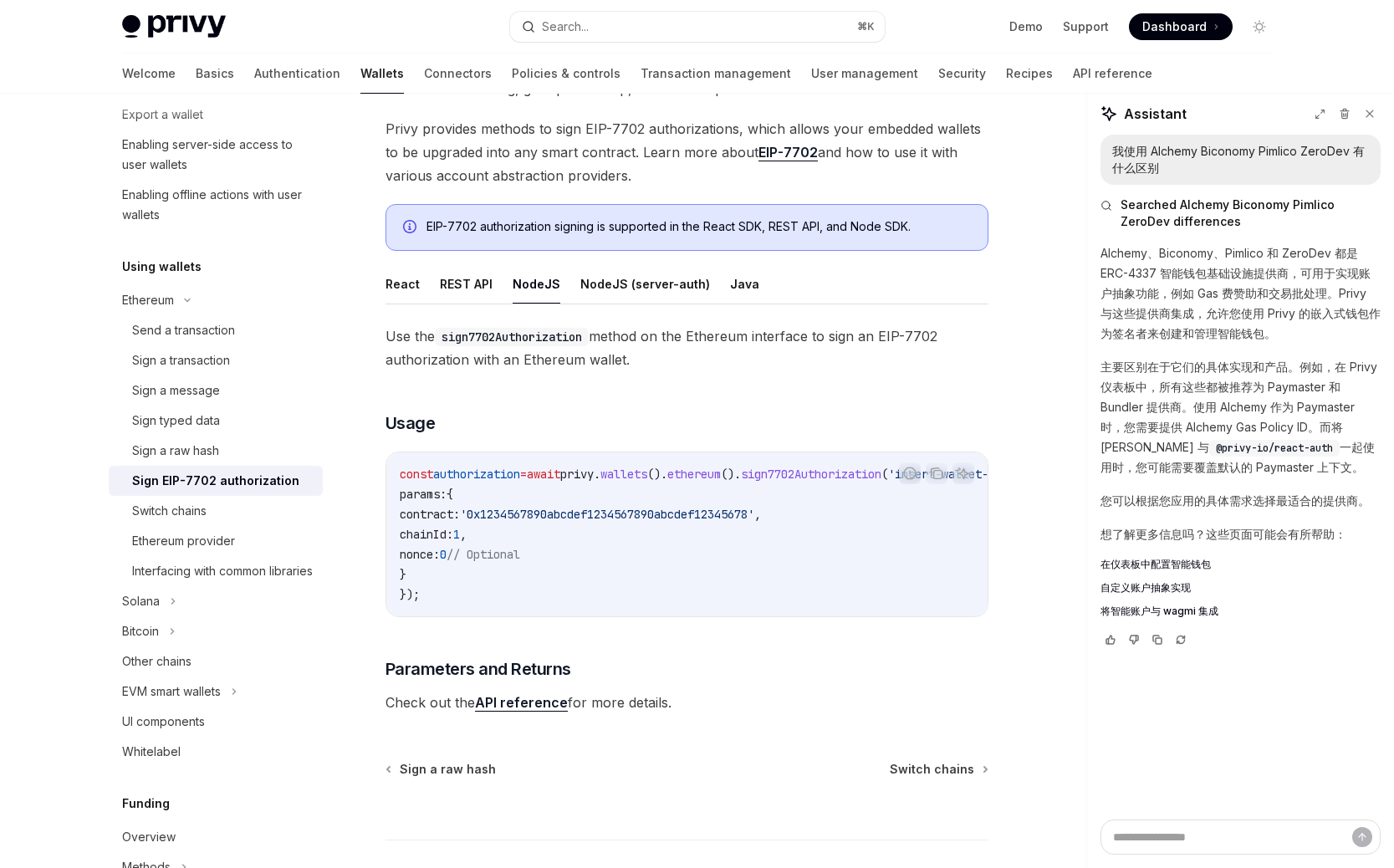
scroll to position [147, 0]
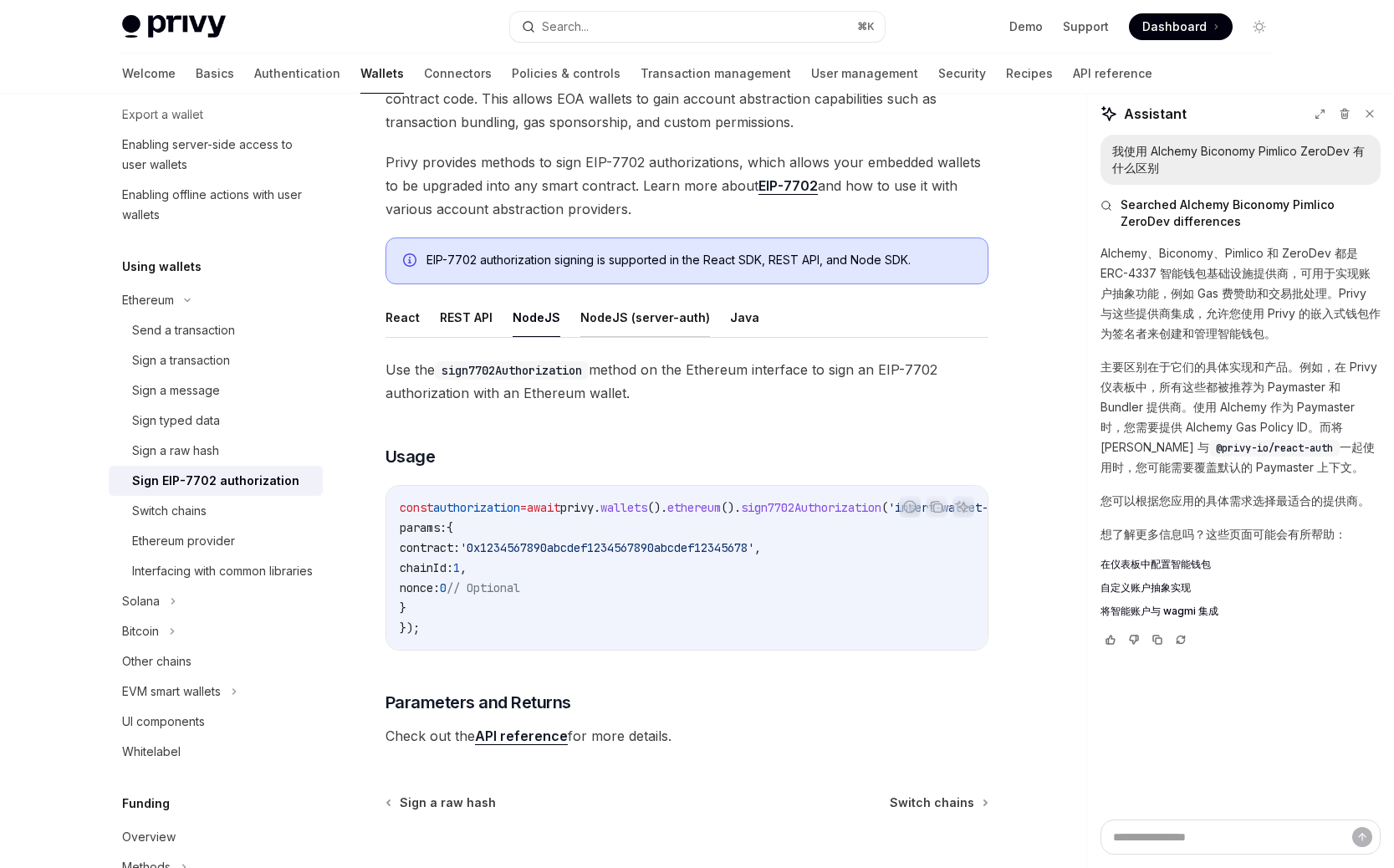
click at [695, 304] on button "NodeJS (server-auth)" at bounding box center [645, 317] width 130 height 40
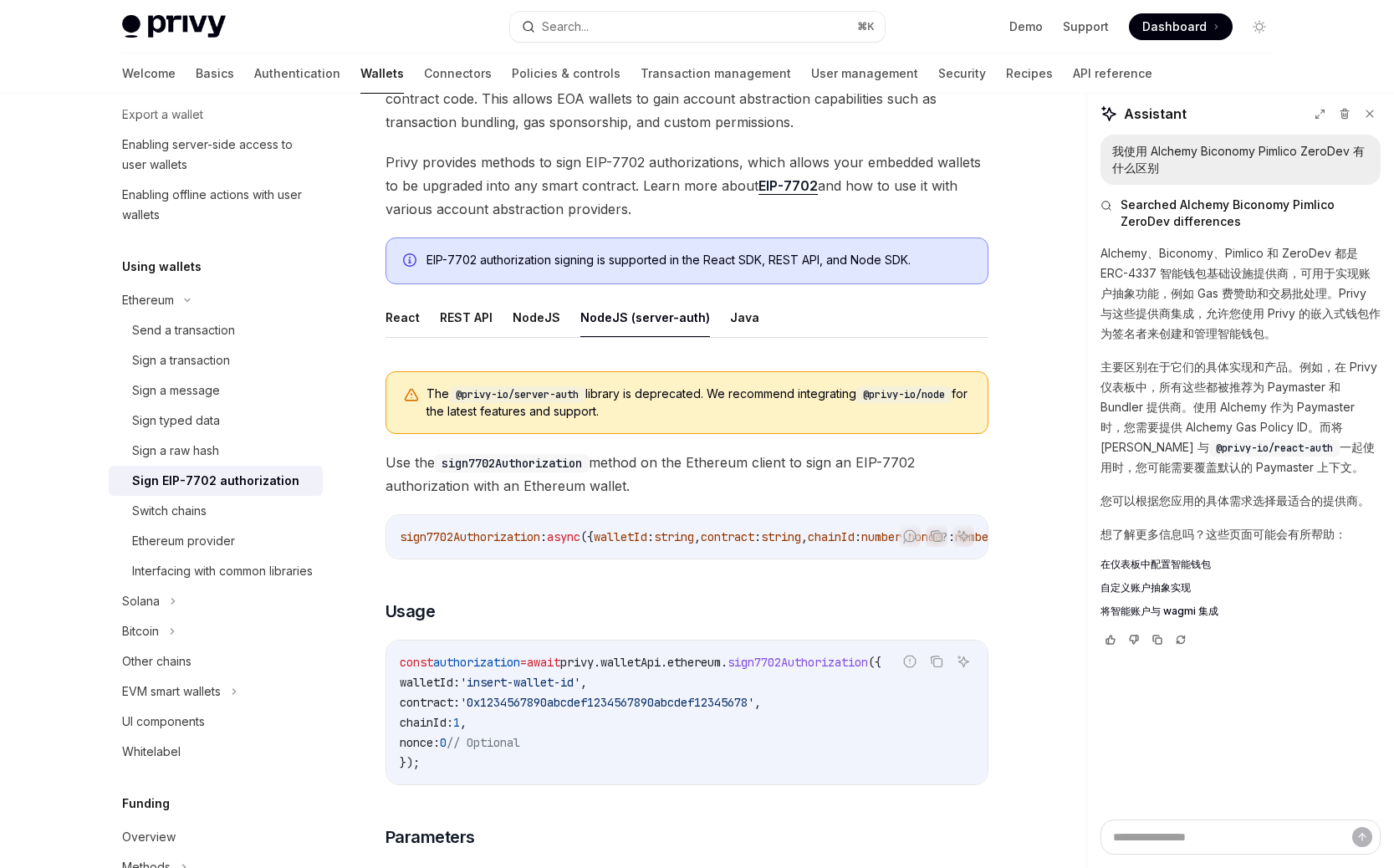
click at [744, 323] on ul "React REST API NodeJS NodeJS (server-auth) Java" at bounding box center [687, 317] width 603 height 41
click at [485, 317] on button "REST API" at bounding box center [466, 317] width 52 height 40
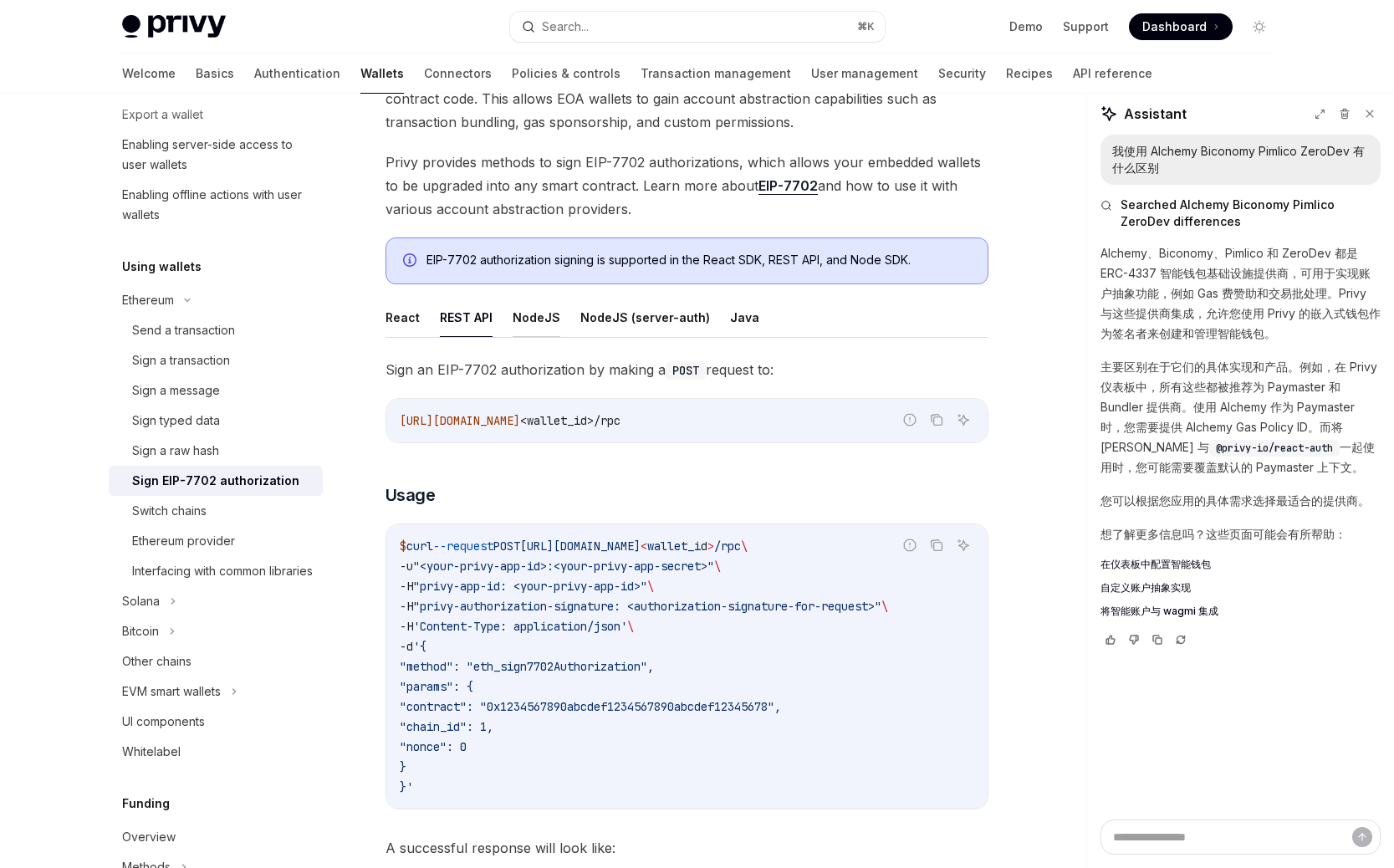
click at [534, 325] on button "NodeJS" at bounding box center [536, 317] width 47 height 40
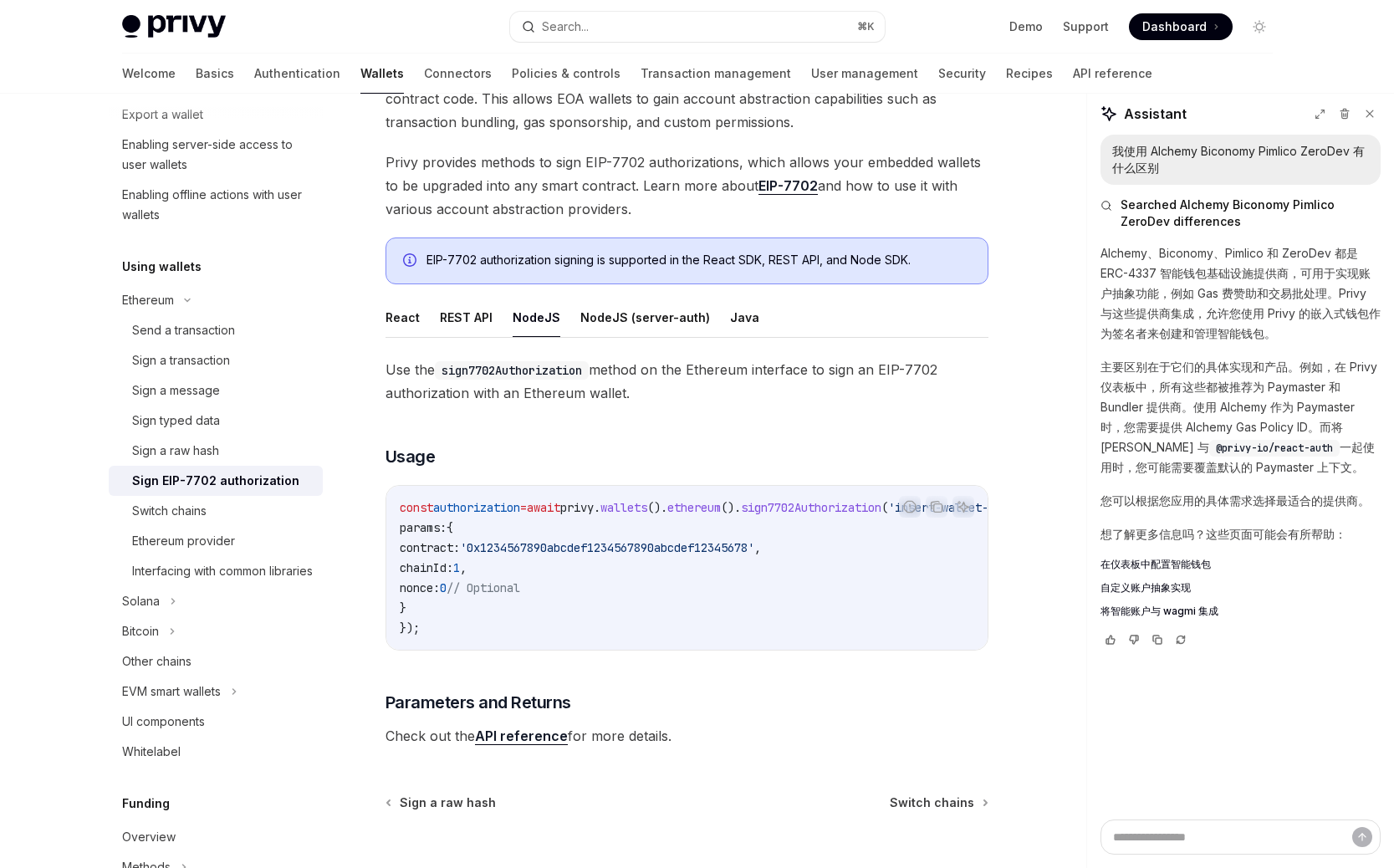
click at [515, 536] on code "const authorization = await privy . wallets (). ethereum (). sign7702Authorizat…" at bounding box center [734, 567] width 669 height 140
click at [592, 517] on code "const authorization = await privy . wallets (). ethereum (). sign7702Authorizat…" at bounding box center [734, 567] width 669 height 140
click at [642, 519] on code "const authorization = await privy . wallets (). ethereum (). sign7702Authorizat…" at bounding box center [734, 567] width 669 height 140
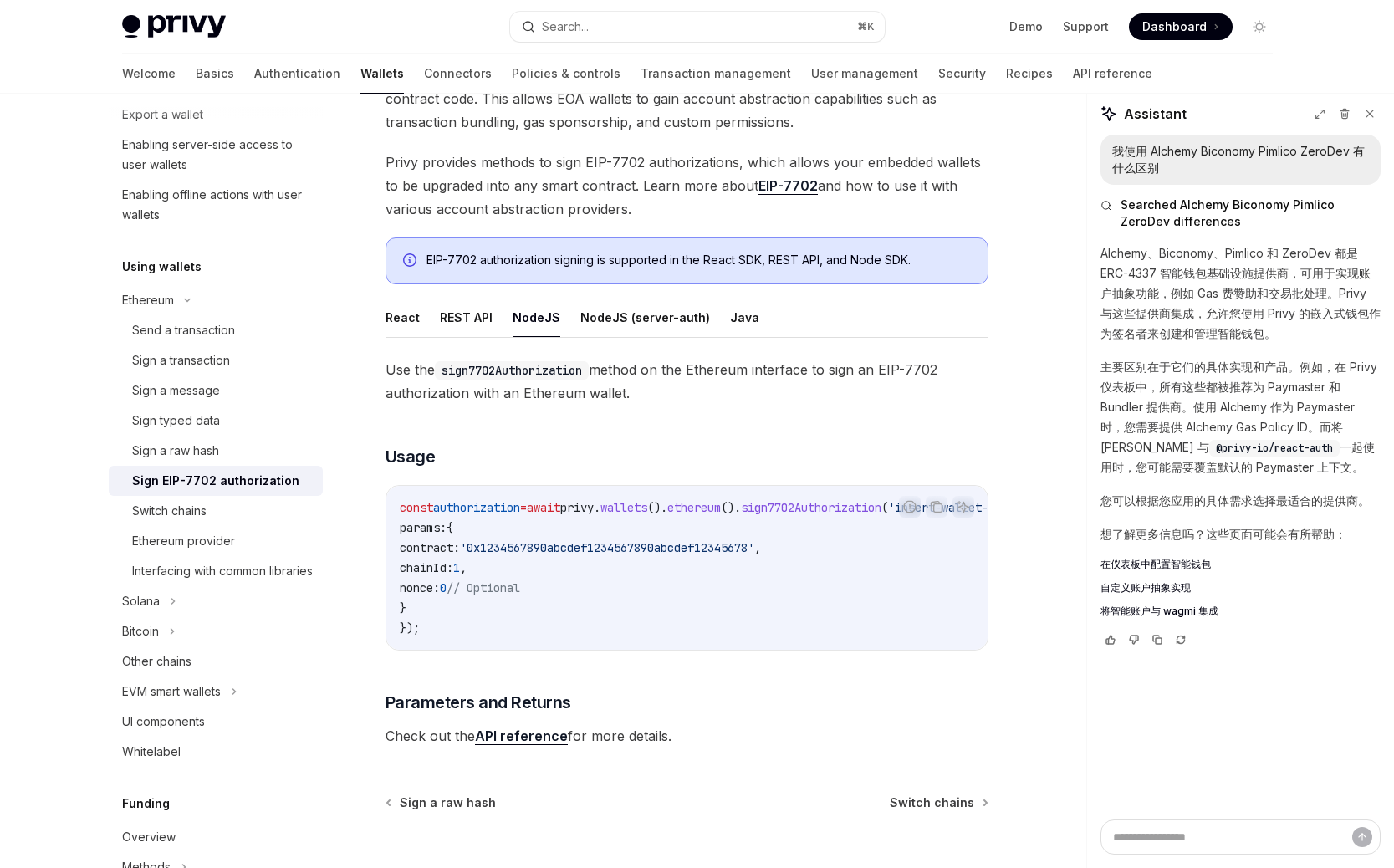
click at [642, 519] on code "const authorization = await privy . wallets (). ethereum (). sign7702Authorizat…" at bounding box center [734, 567] width 669 height 140
click at [691, 519] on code "const authorization = await privy . wallets (). ethereum (). sign7702Authorizat…" at bounding box center [734, 567] width 669 height 140
click at [550, 511] on span "await" at bounding box center [544, 507] width 34 height 15
drag, startPoint x: 779, startPoint y: 507, endPoint x: 595, endPoint y: 507, distance: 184.0
click at [595, 507] on span "const authorization = await privy . wallets (). ethereum (). sign7702Authorizat…" at bounding box center [714, 507] width 629 height 15
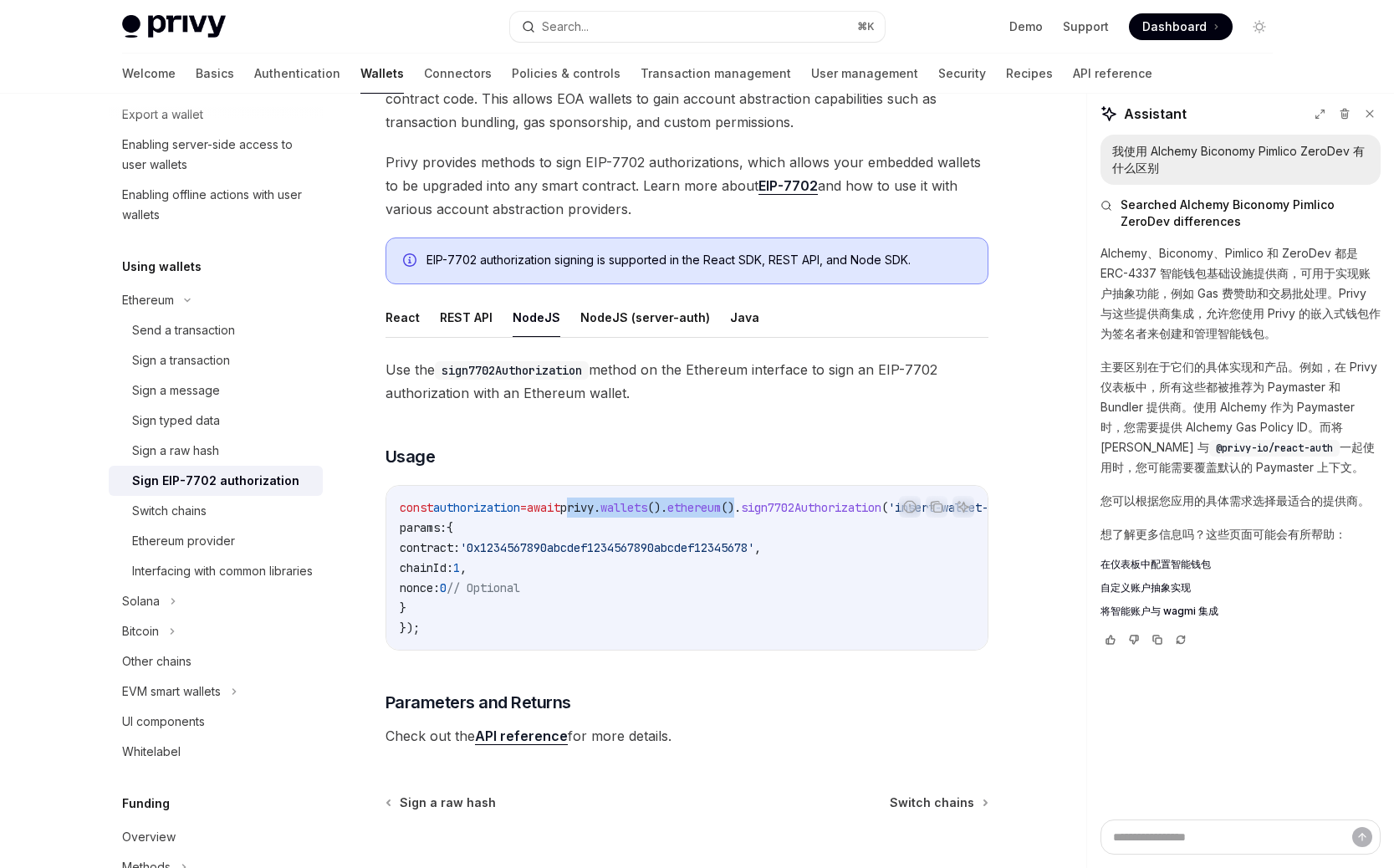
copy span "privy . wallets (). ethereum ()"
click at [602, 536] on code "const authorization = await privy . wallets (). ethereum (). sign7702Authorizat…" at bounding box center [734, 567] width 669 height 140
click at [836, 528] on code "const authorization = await privy . wallets (). ethereum (). sign7702Authorizat…" at bounding box center [734, 567] width 669 height 140
click at [835, 515] on code "const authorization = await privy . wallets (). ethereum (). sign7702Authorizat…" at bounding box center [734, 567] width 669 height 140
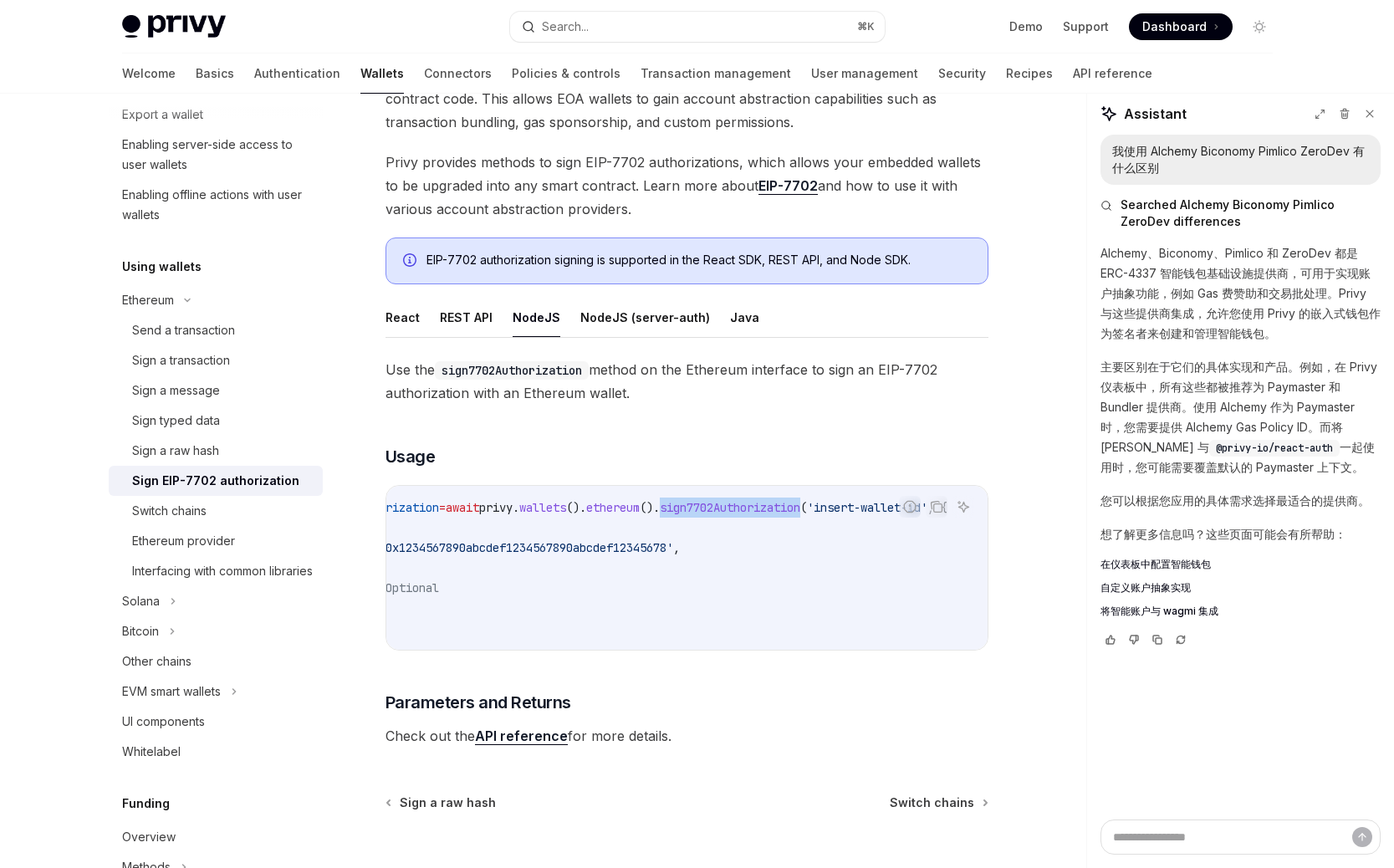
scroll to position [0, 140]
click at [742, 512] on span "sign7702Authorization" at bounding box center [730, 507] width 140 height 15
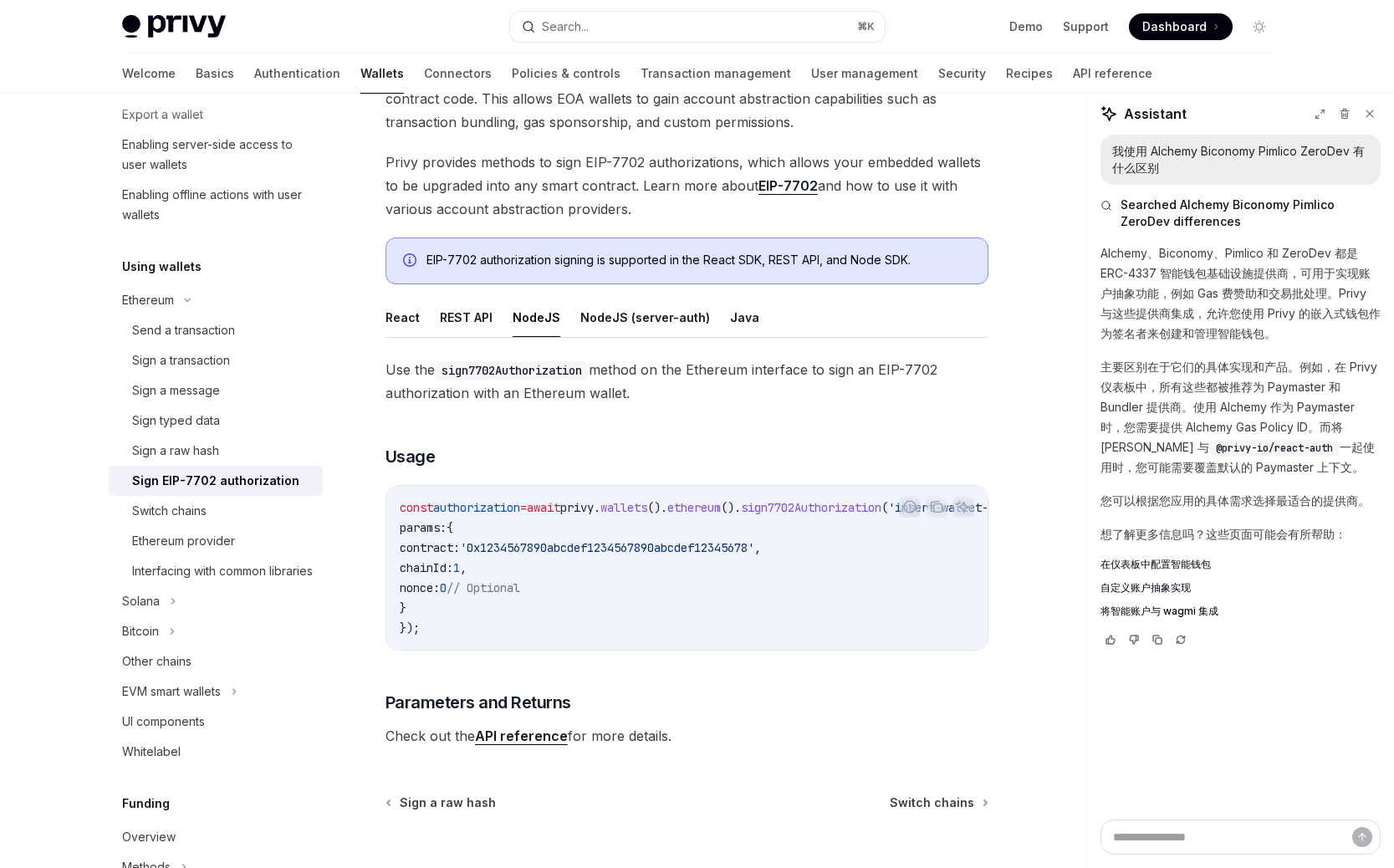
click at [646, 429] on div "Use the sign7702Authorization method on the Ethereum interface to sign an EIP-7…" at bounding box center [687, 553] width 603 height 390
click at [477, 336] on button "REST API" at bounding box center [466, 317] width 52 height 40
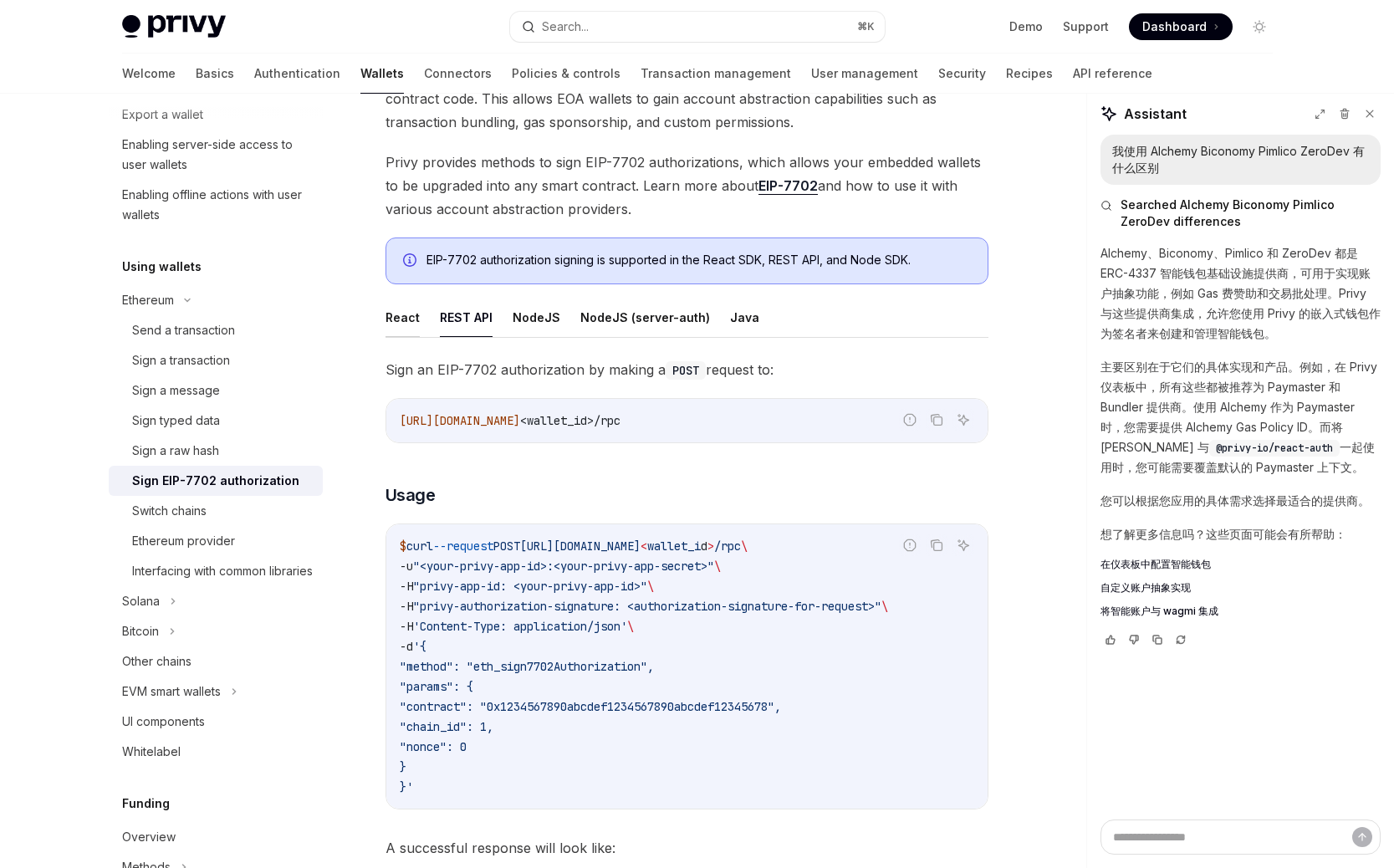
click at [386, 317] on button "React" at bounding box center [402, 317] width 35 height 40
type textarea "*"
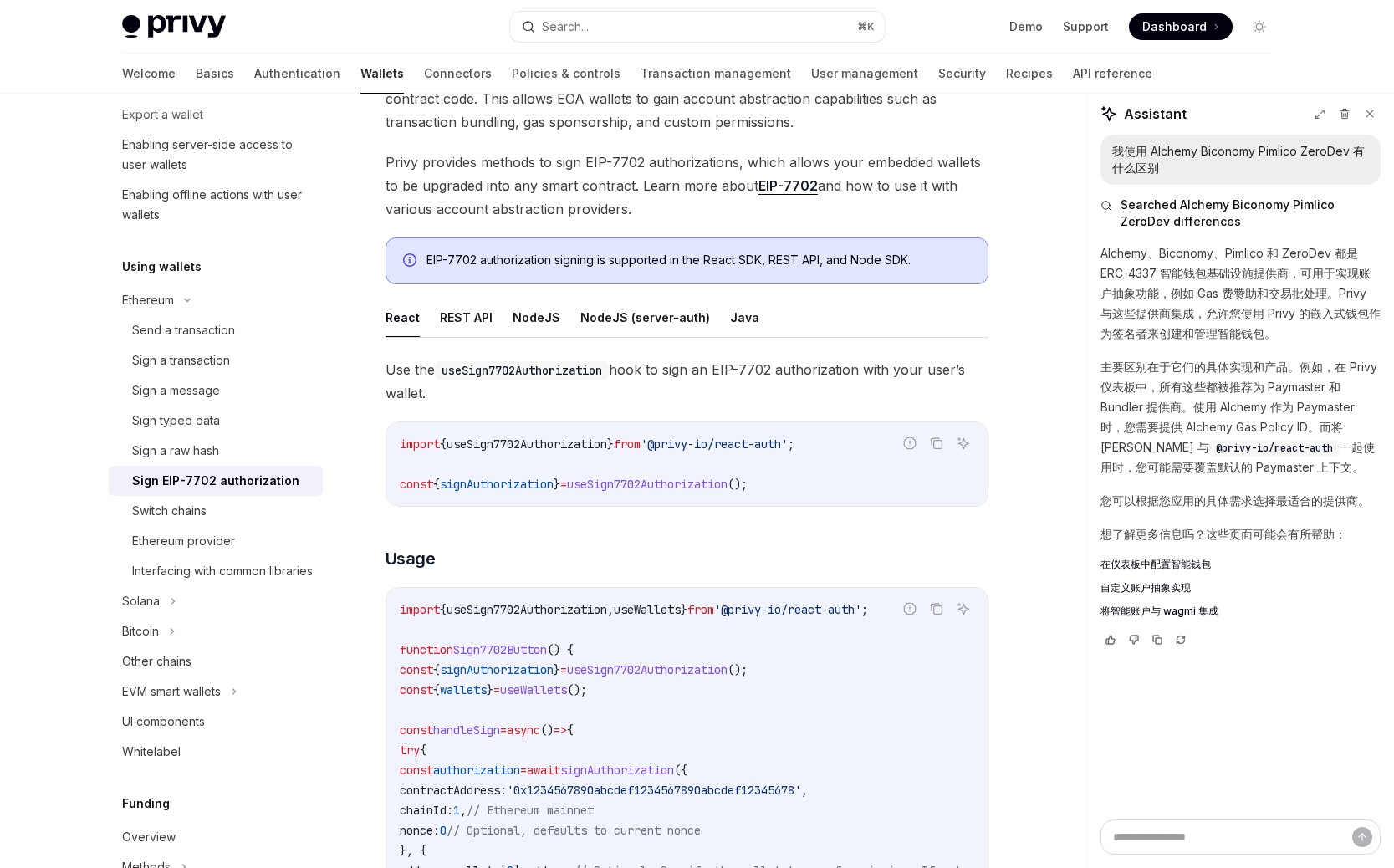
click at [468, 436] on span "useSign7702Authorization" at bounding box center [527, 443] width 160 height 15
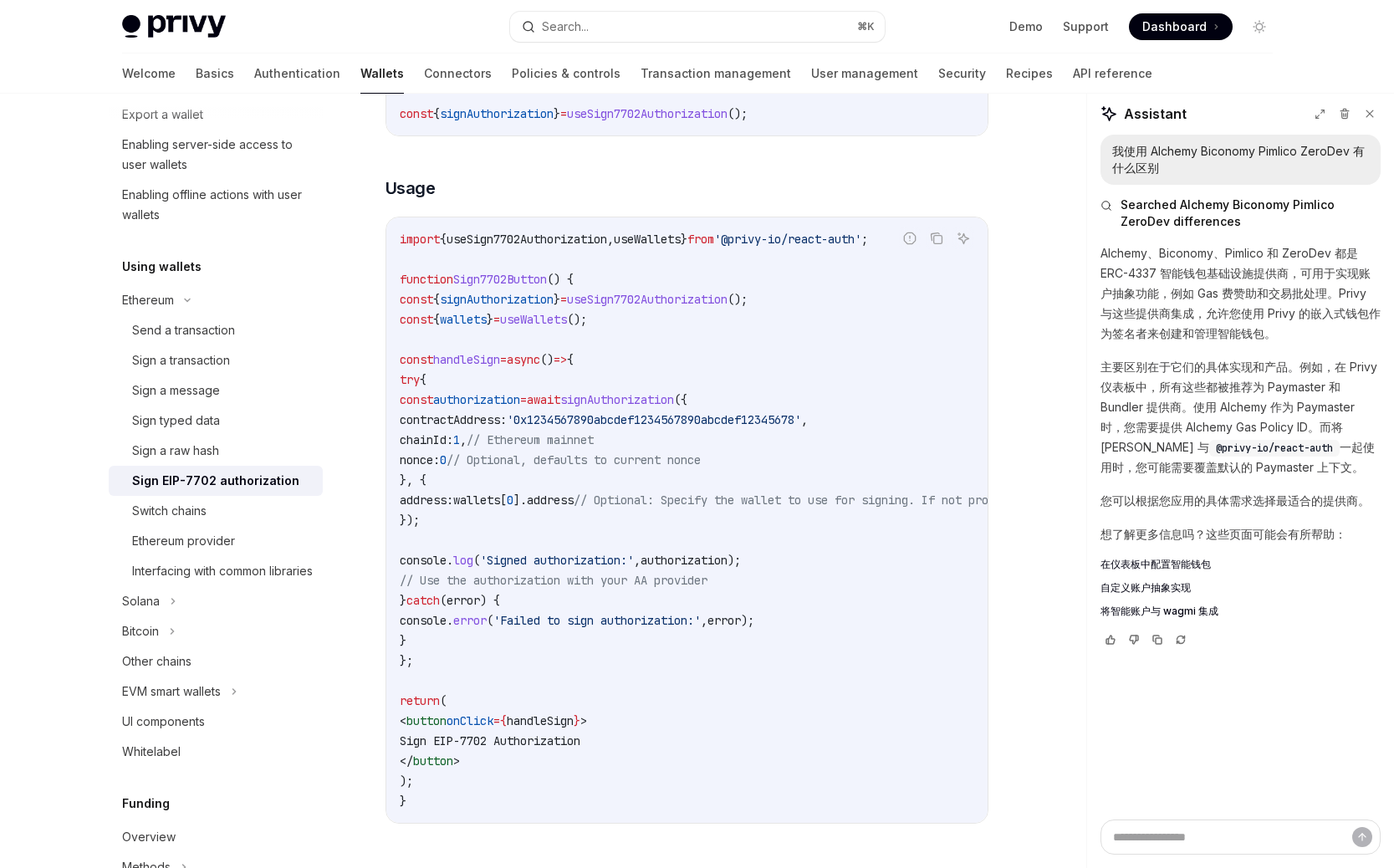
scroll to position [558, 0]
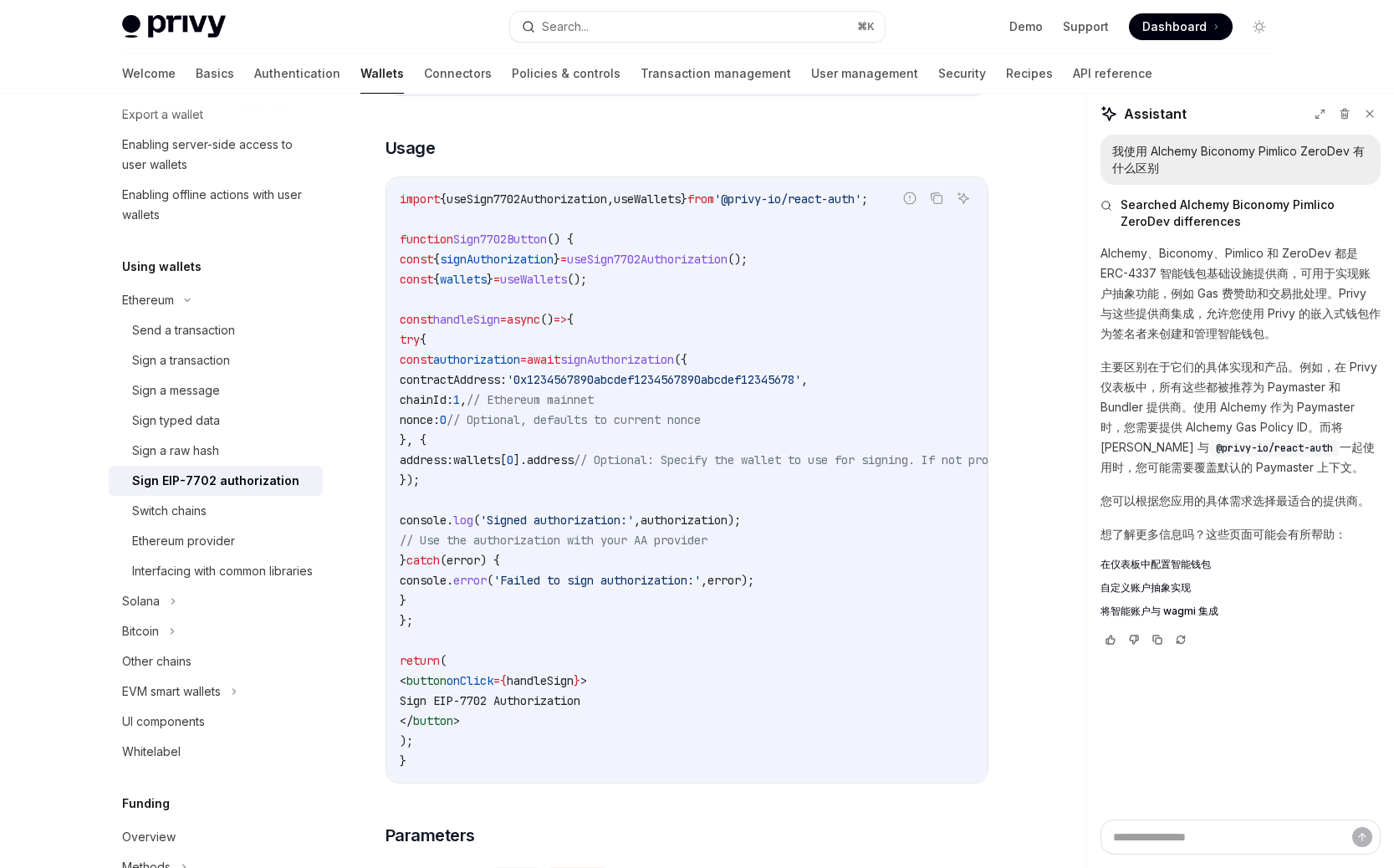
click at [475, 488] on code "import { useSign7702Authorization , useWallets } from '@privy-io/react-auth' ; …" at bounding box center [837, 479] width 876 height 582
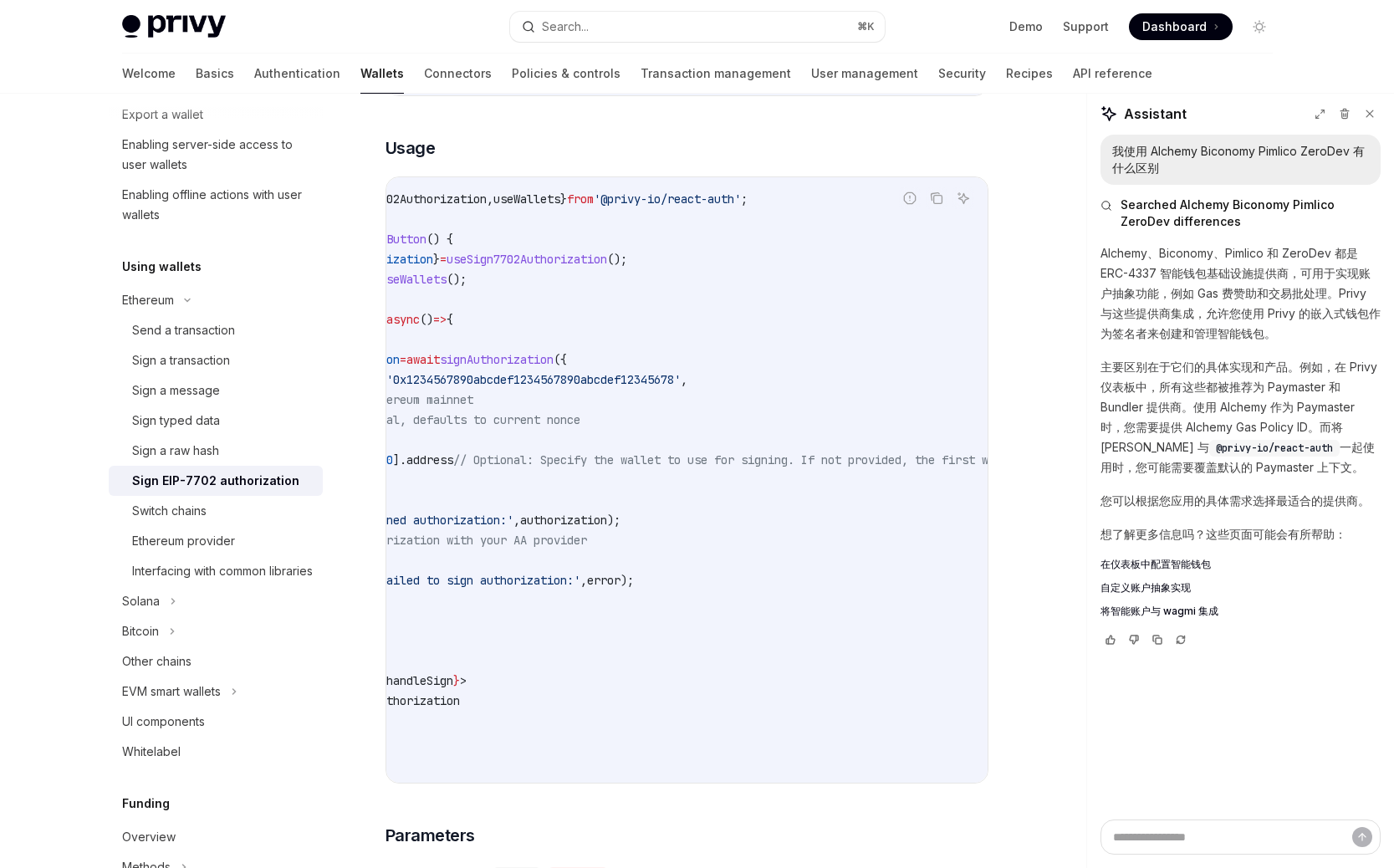
scroll to position [0, 0]
